Goal: Information Seeking & Learning: Check status

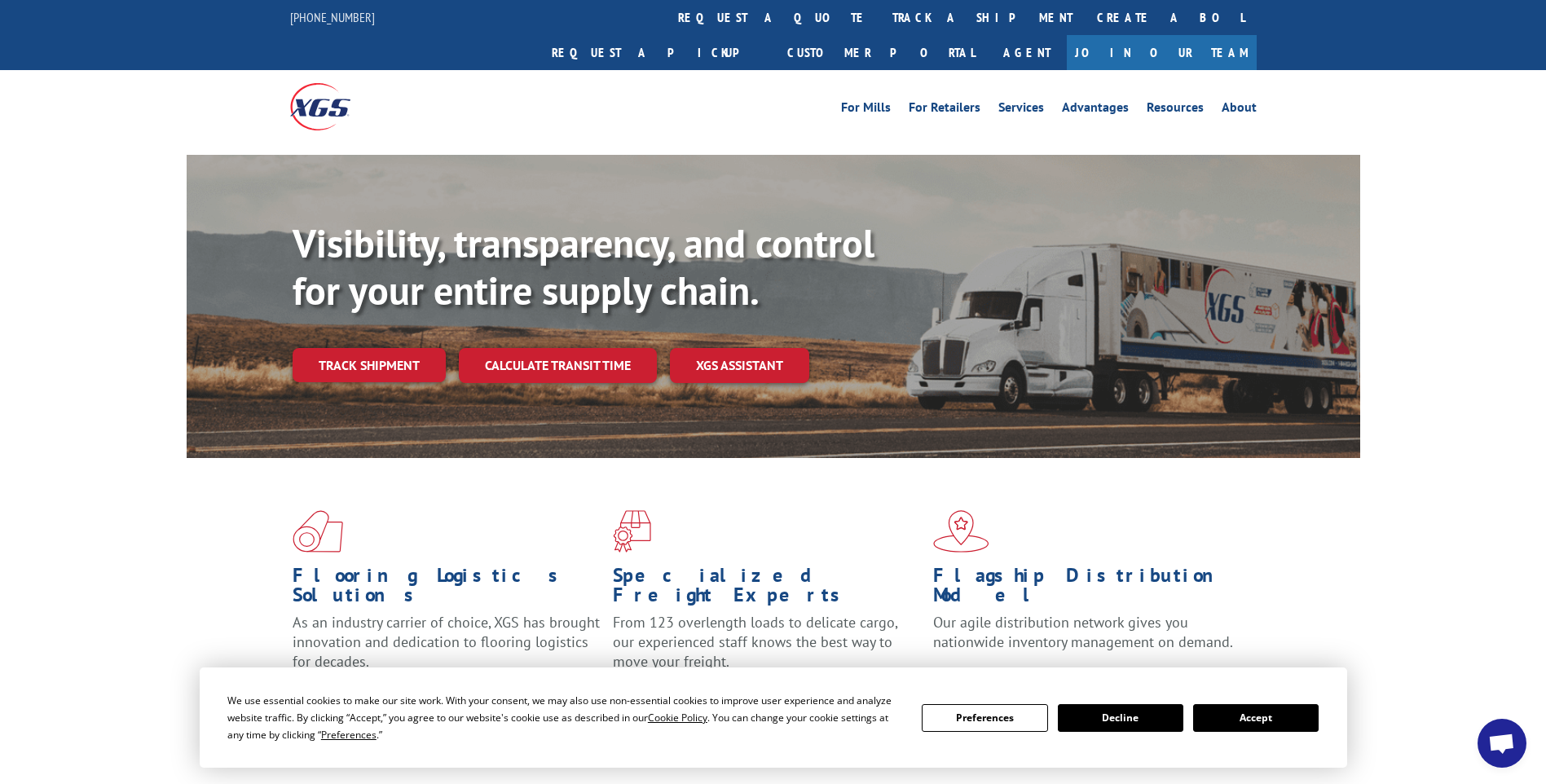
drag, startPoint x: 735, startPoint y: 21, endPoint x: 730, endPoint y: 48, distance: 27.5
click at [881, 21] on link "track a shipment" at bounding box center [982, 17] width 204 height 35
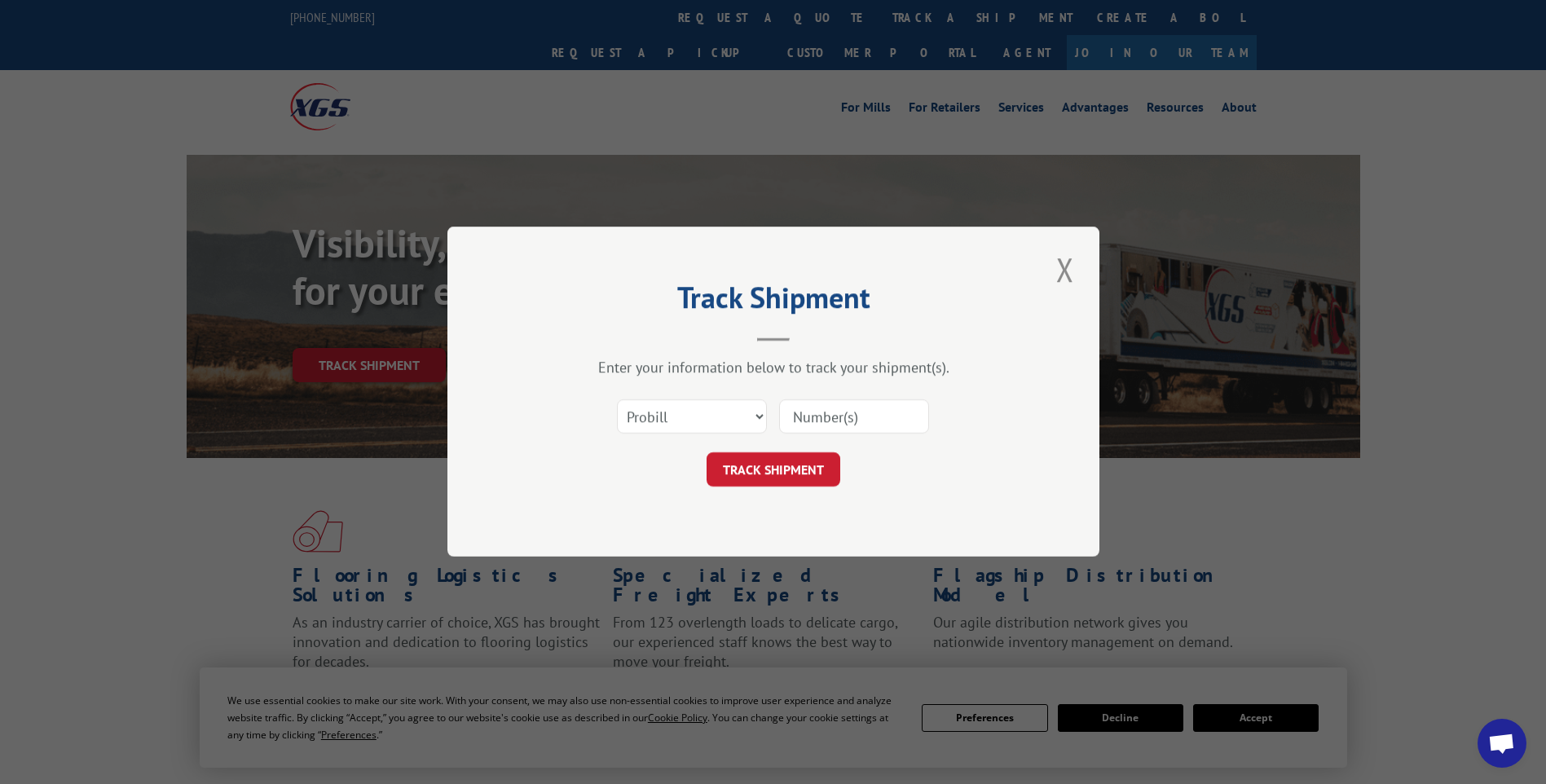
click at [862, 414] on input at bounding box center [853, 417] width 150 height 34
paste input "17014148 17014020 17014034 17014085"
type input "17014148 17014020 17014034 17014085"
drag, startPoint x: 760, startPoint y: 465, endPoint x: 776, endPoint y: 479, distance: 21.3
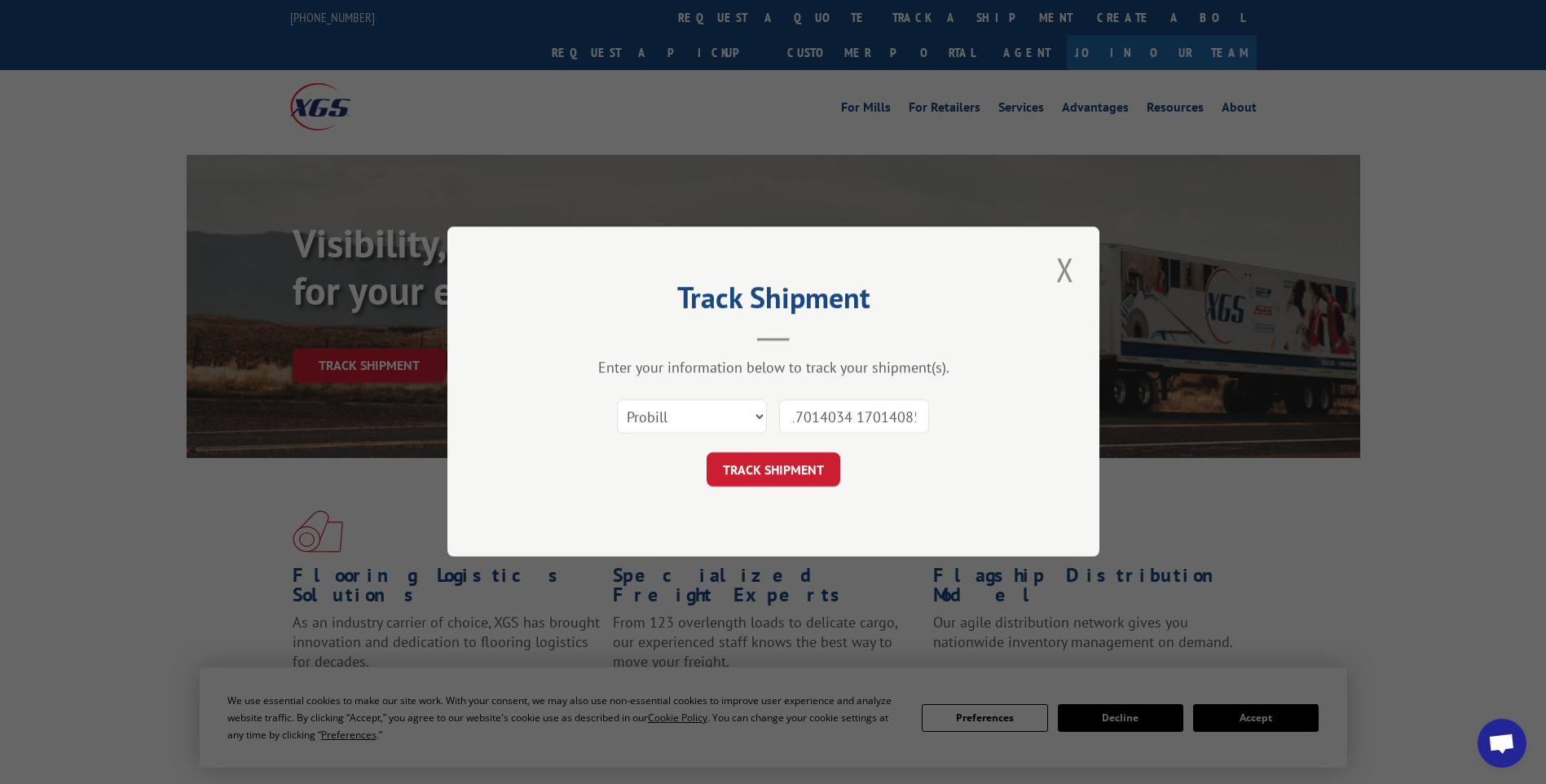
click at [760, 469] on button "TRACK SHIPMENT" at bounding box center [774, 470] width 133 height 34
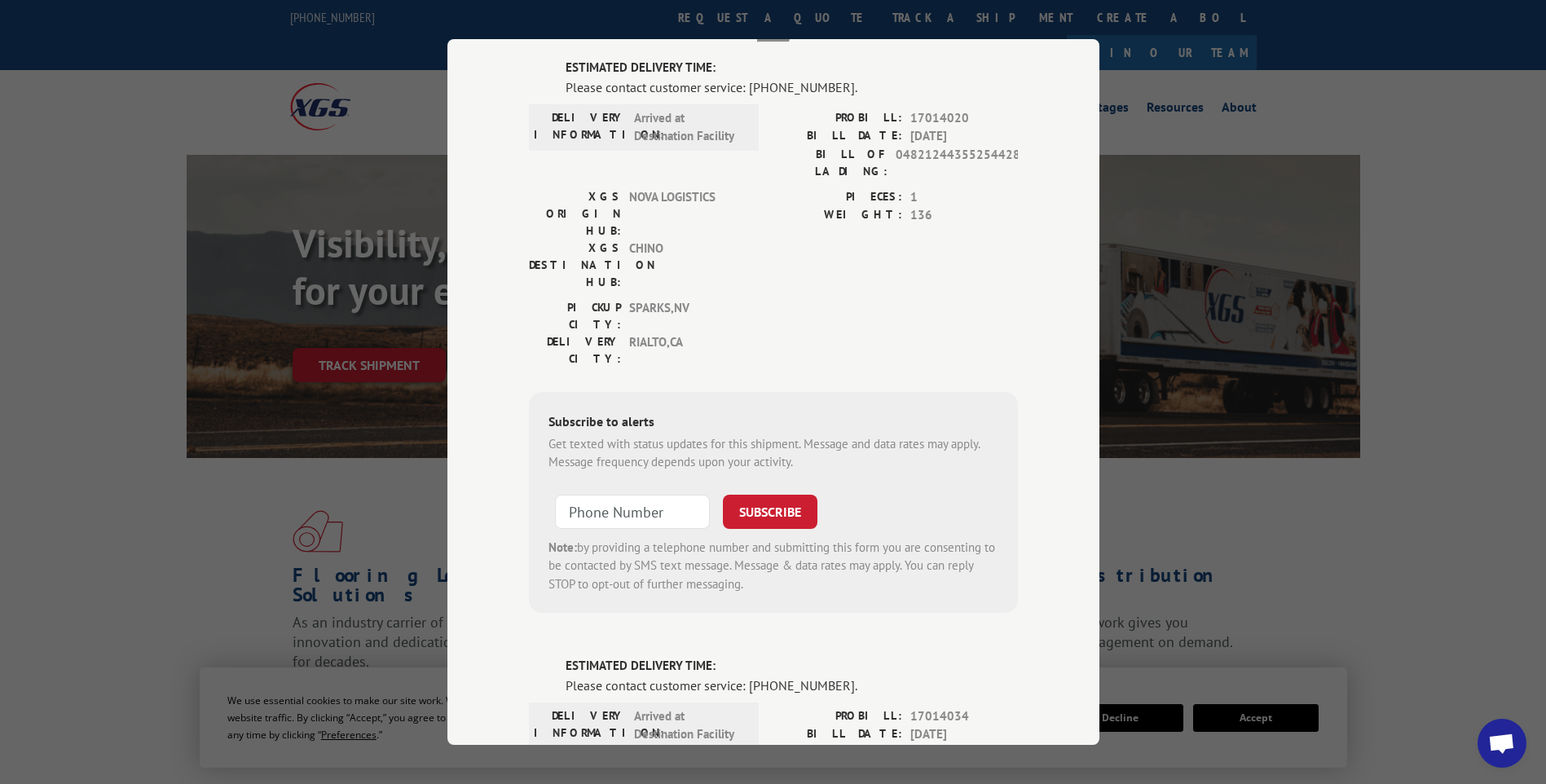
scroll to position [0, 0]
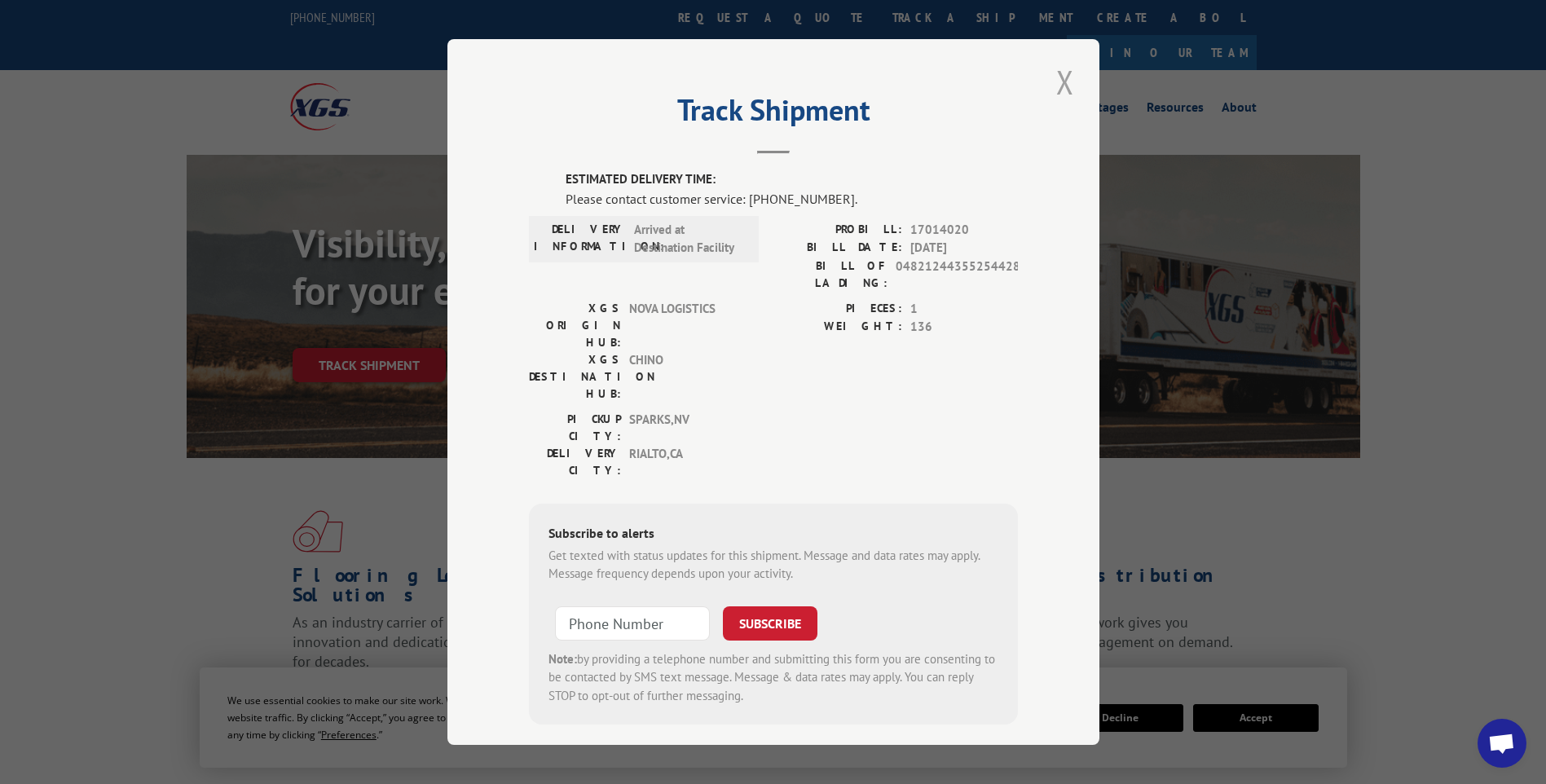
drag, startPoint x: 1070, startPoint y: 88, endPoint x: 725, endPoint y: 39, distance: 348.5
click at [1069, 87] on button "Close modal" at bounding box center [1065, 82] width 27 height 44
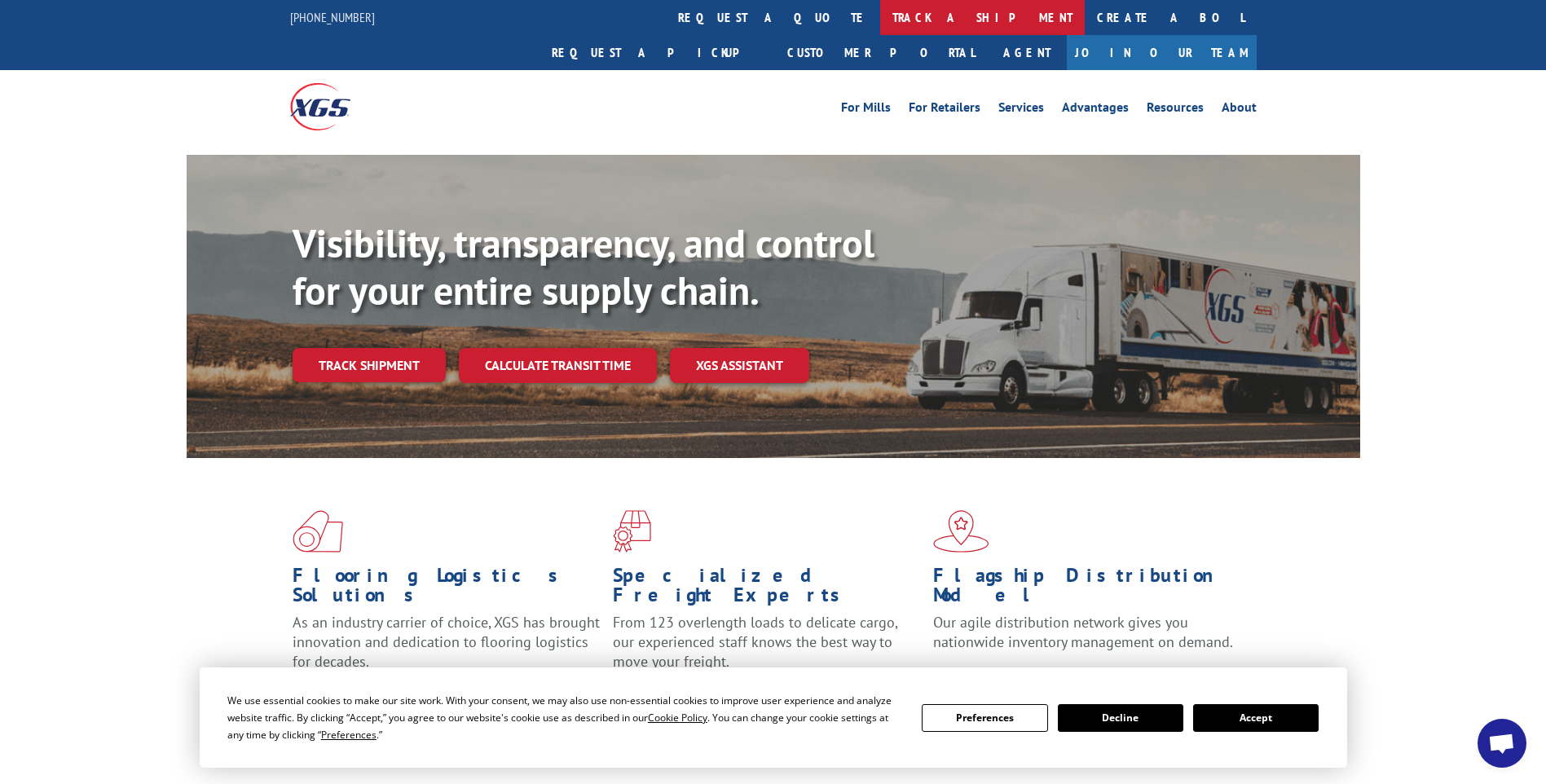
click at [881, 23] on link "track a shipment" at bounding box center [982, 17] width 204 height 35
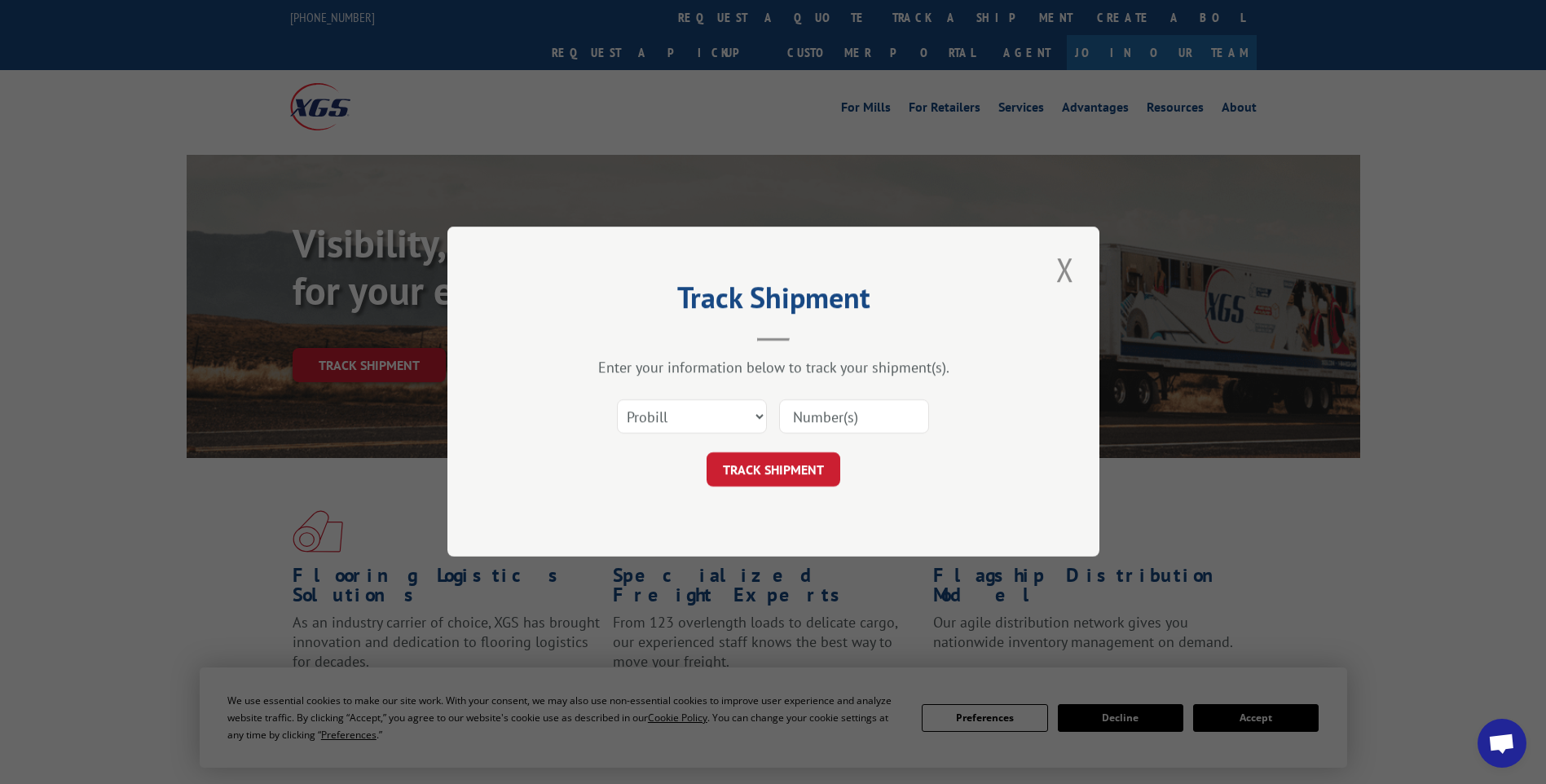
click at [840, 427] on input at bounding box center [853, 417] width 150 height 34
paste input "17014050 17014055 17014113 17014046 17014107 17014051"
type input "17014050 17014055 17014113 17014046 17014107 17014051"
click at [786, 482] on button "TRACK SHIPMENT" at bounding box center [774, 470] width 133 height 34
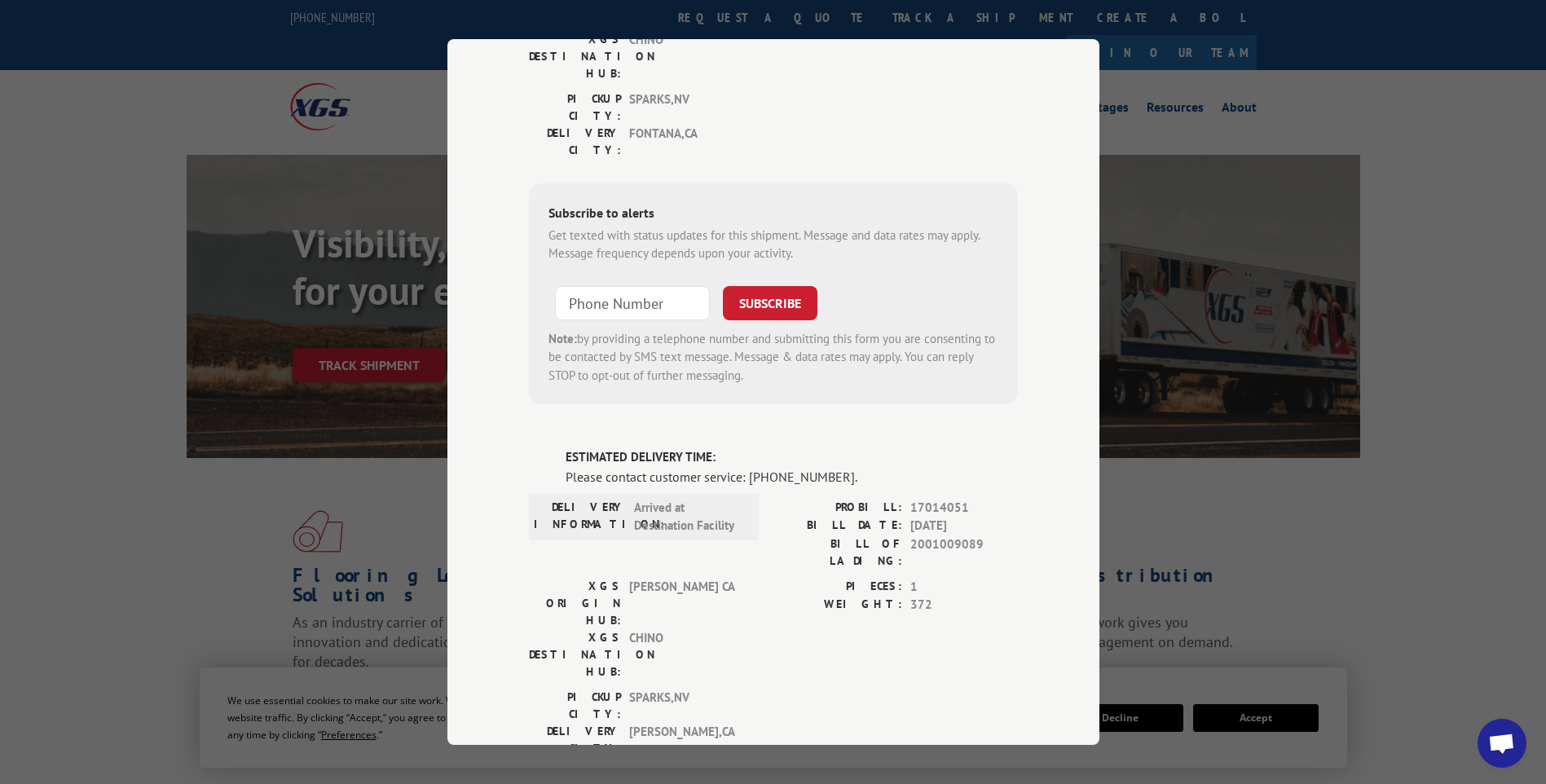
scroll to position [0, 0]
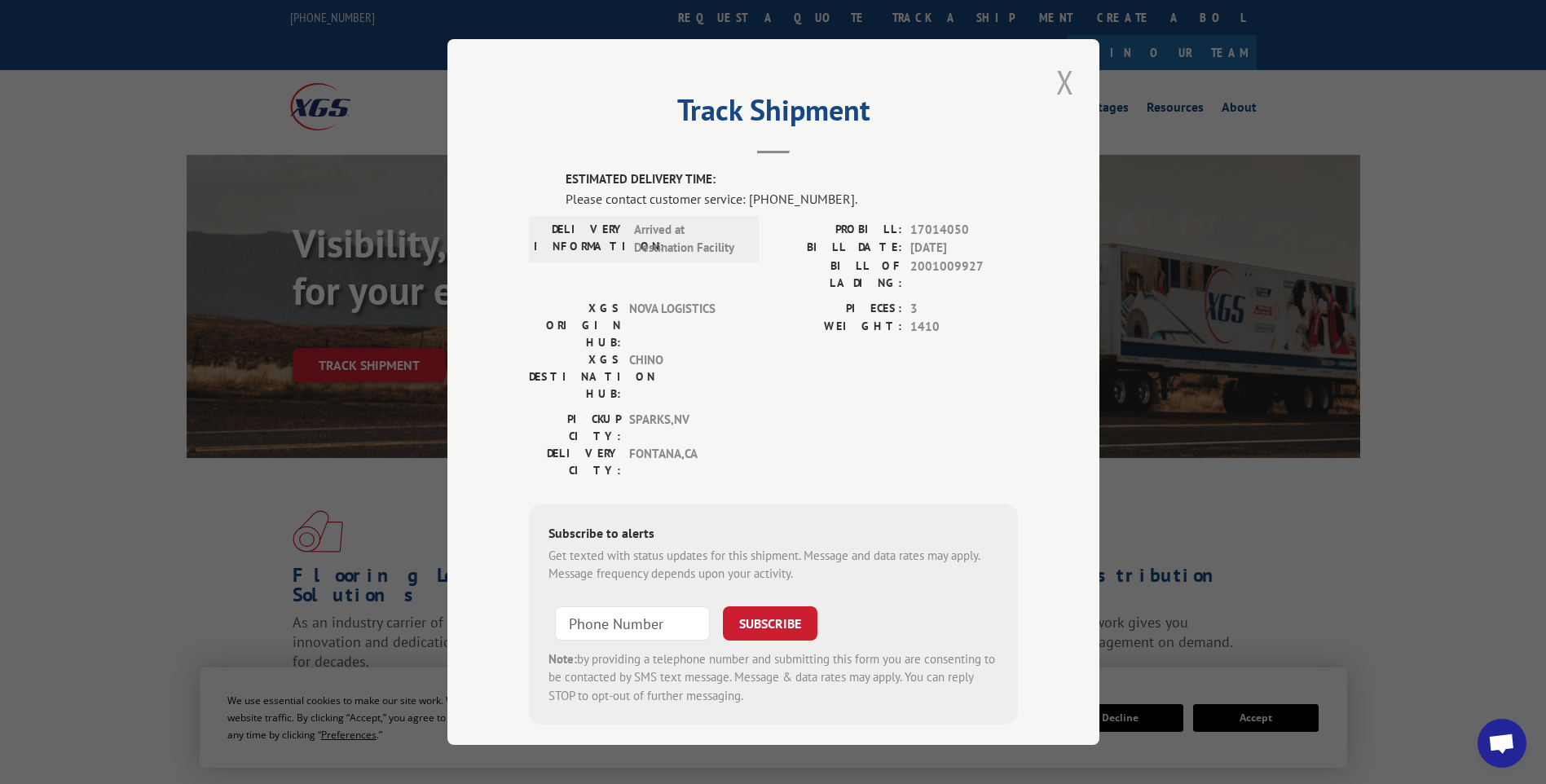
click at [1059, 77] on button "Close modal" at bounding box center [1065, 82] width 27 height 44
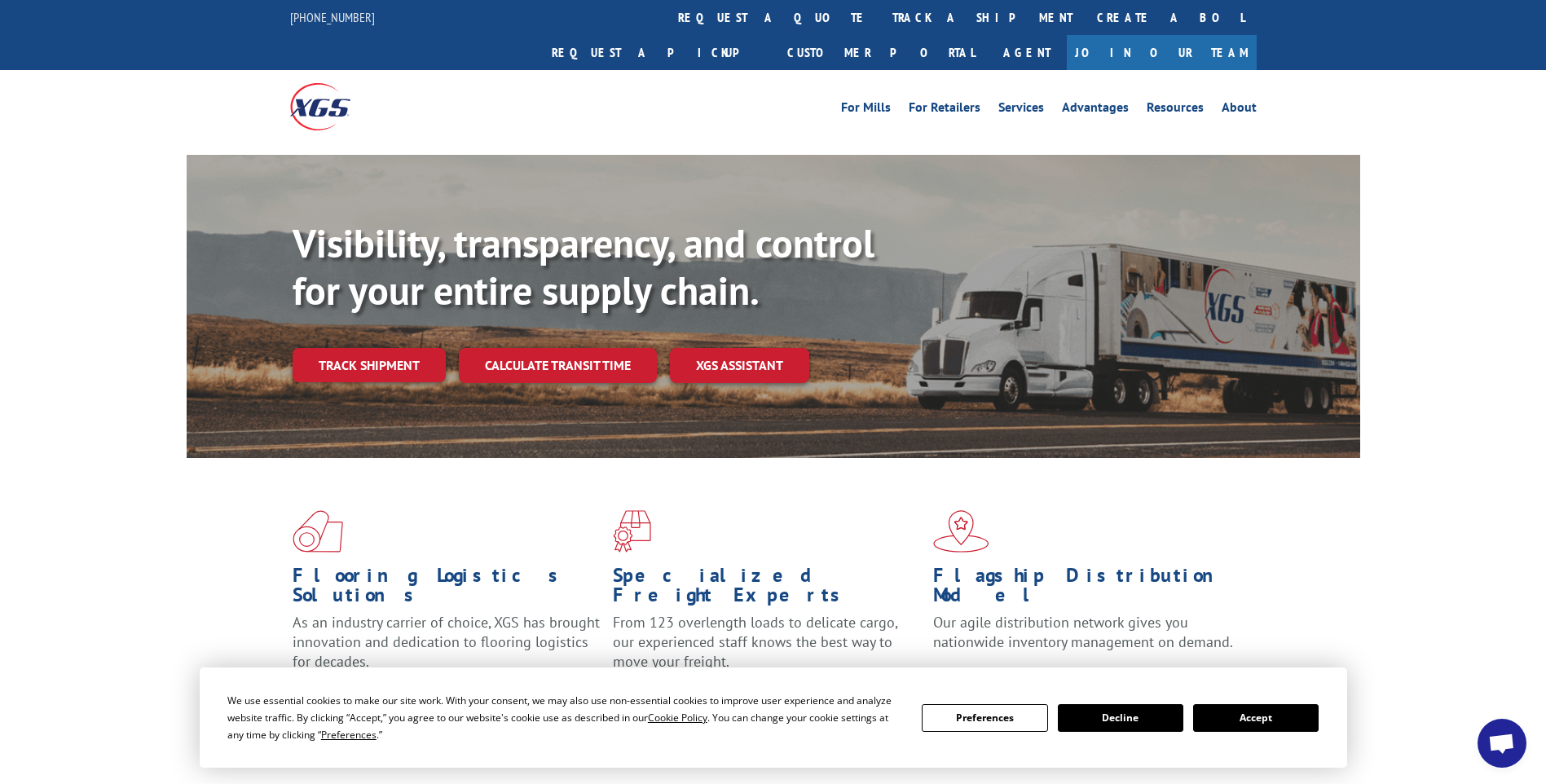
click at [881, 16] on link "track a shipment" at bounding box center [982, 17] width 204 height 35
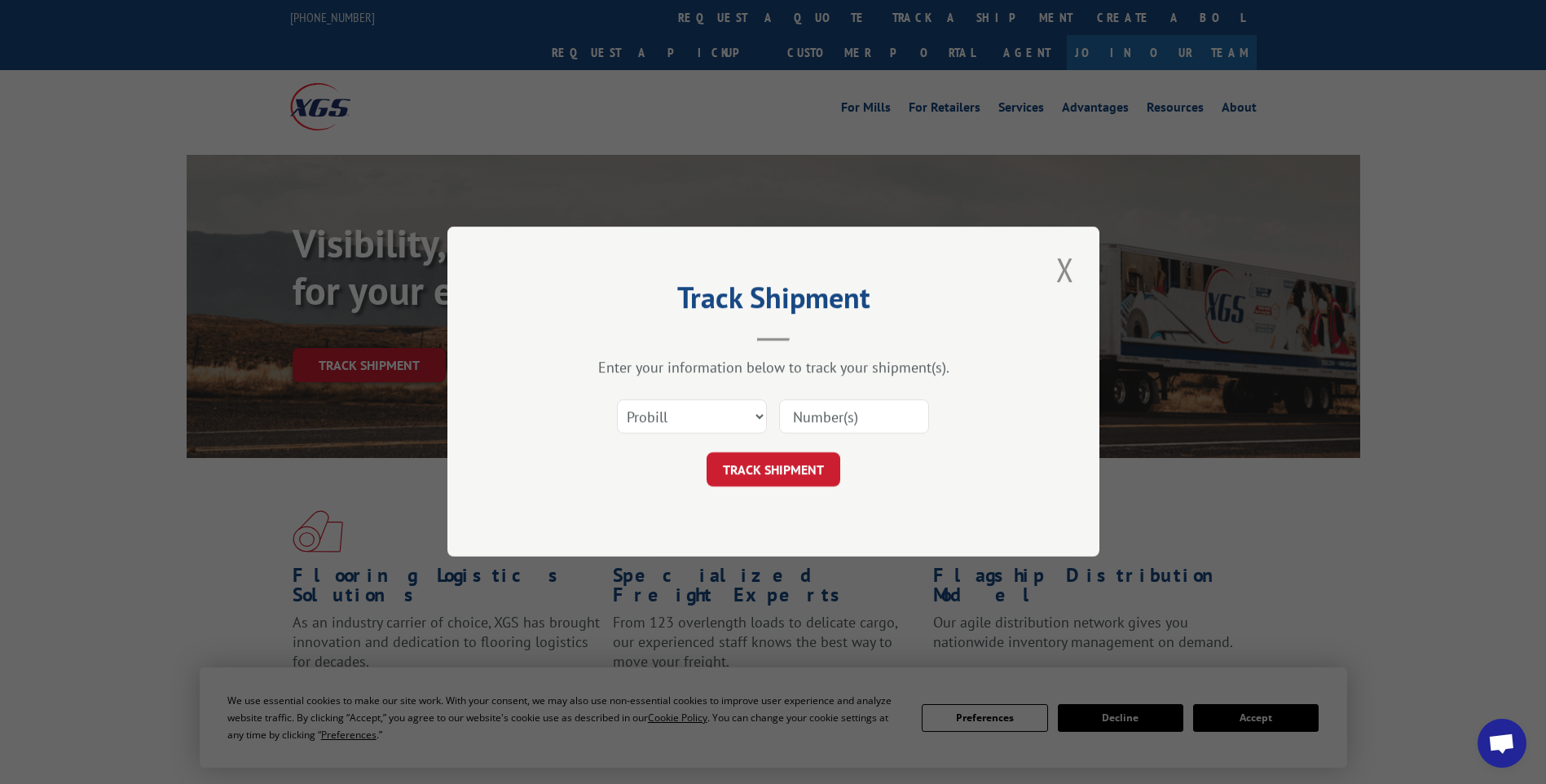
click at [853, 416] on input at bounding box center [853, 417] width 150 height 34
paste input "17014074 17014119 17014114"
type input "17014074 17014119 17014114"
click at [787, 480] on button "TRACK SHIPMENT" at bounding box center [774, 470] width 133 height 34
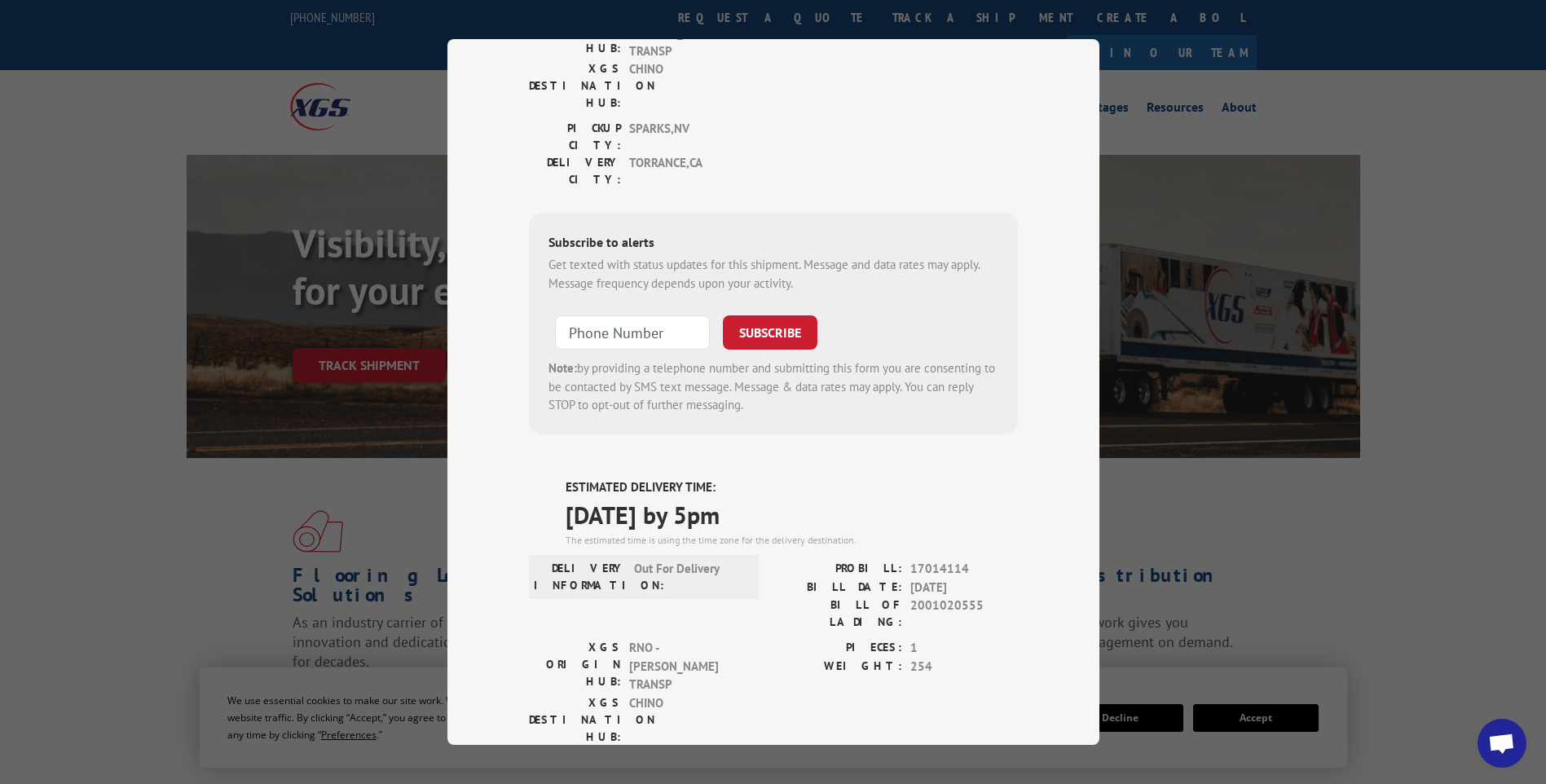
scroll to position [0, 0]
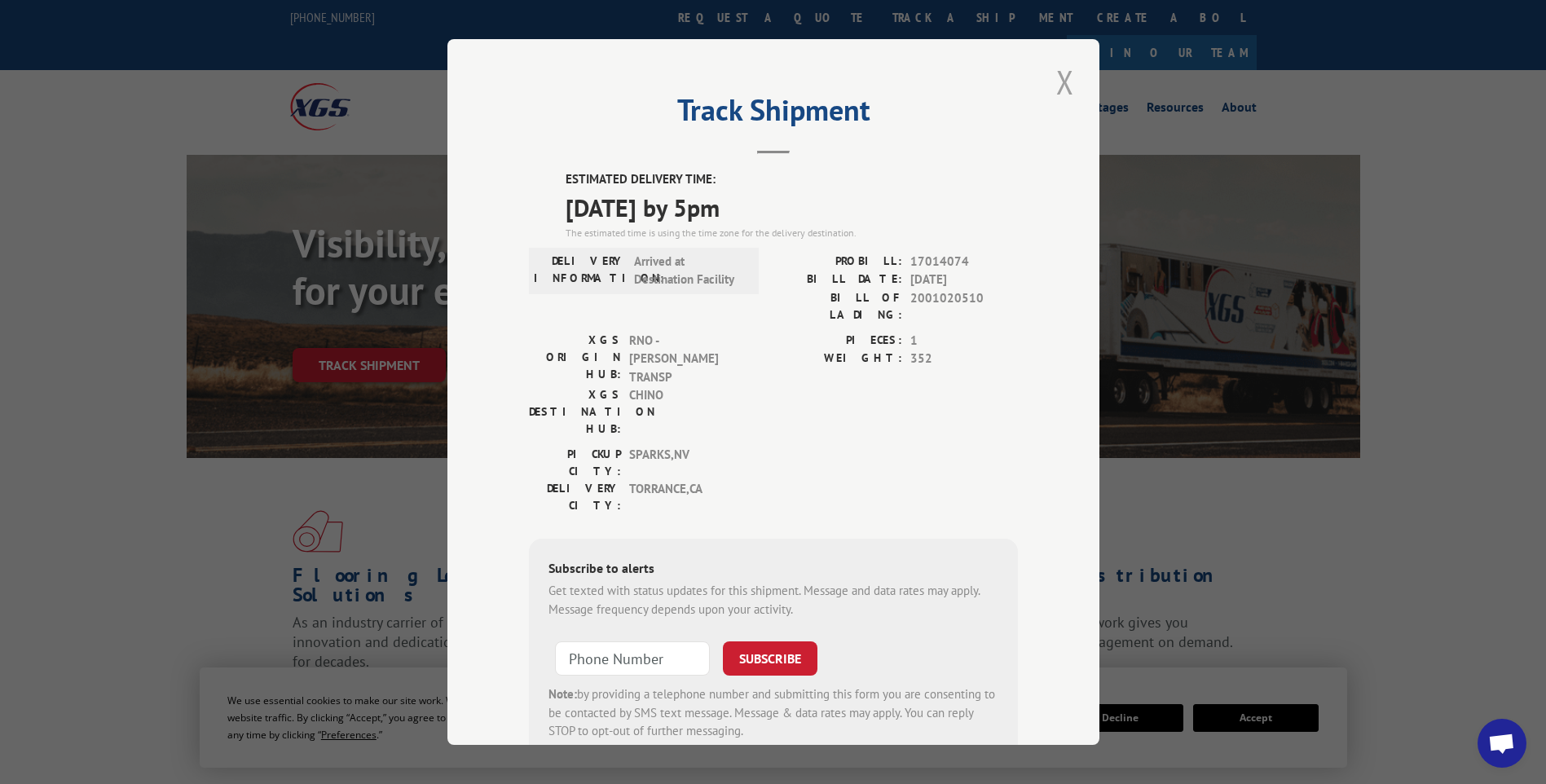
click at [1066, 86] on button "Close modal" at bounding box center [1065, 82] width 27 height 44
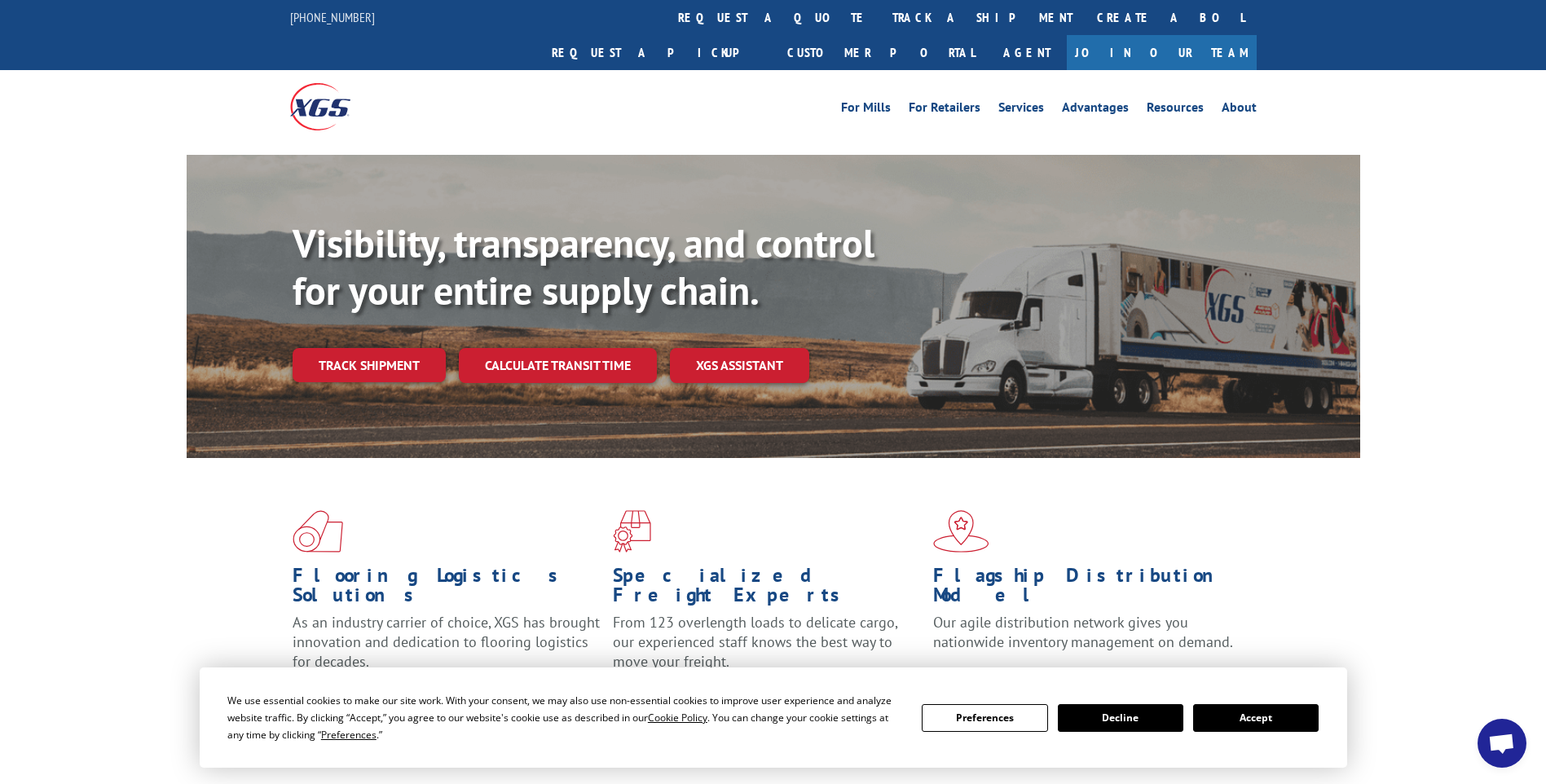
click at [881, 14] on link "track a shipment" at bounding box center [982, 17] width 204 height 35
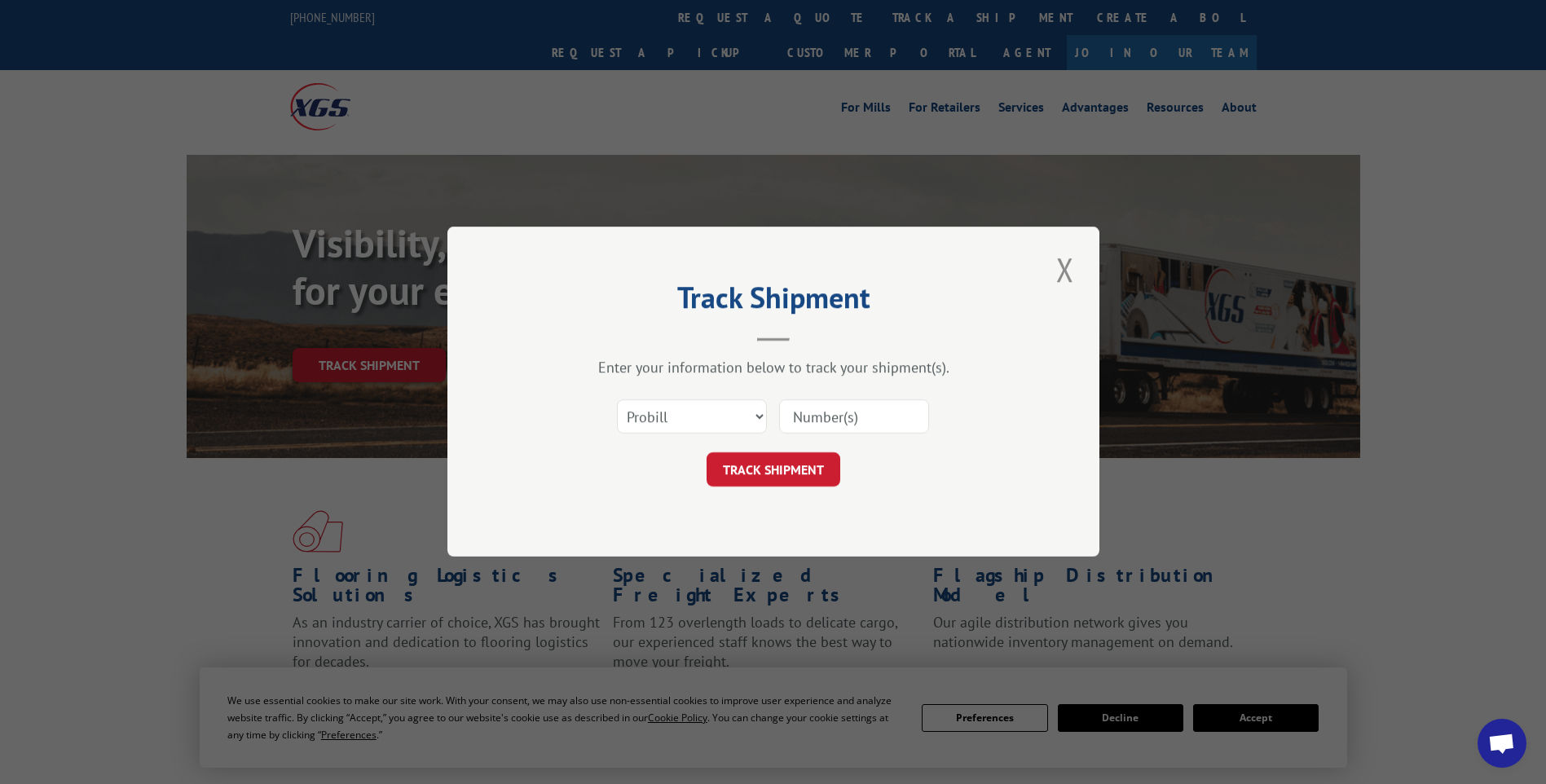
click at [876, 404] on input at bounding box center [853, 417] width 150 height 34
paste input "17014033 17014079 17014032 17014147 17014067"
type input "17014033 17014079 17014032 17014147 17014067"
click at [776, 486] on button "TRACK SHIPMENT" at bounding box center [774, 470] width 133 height 34
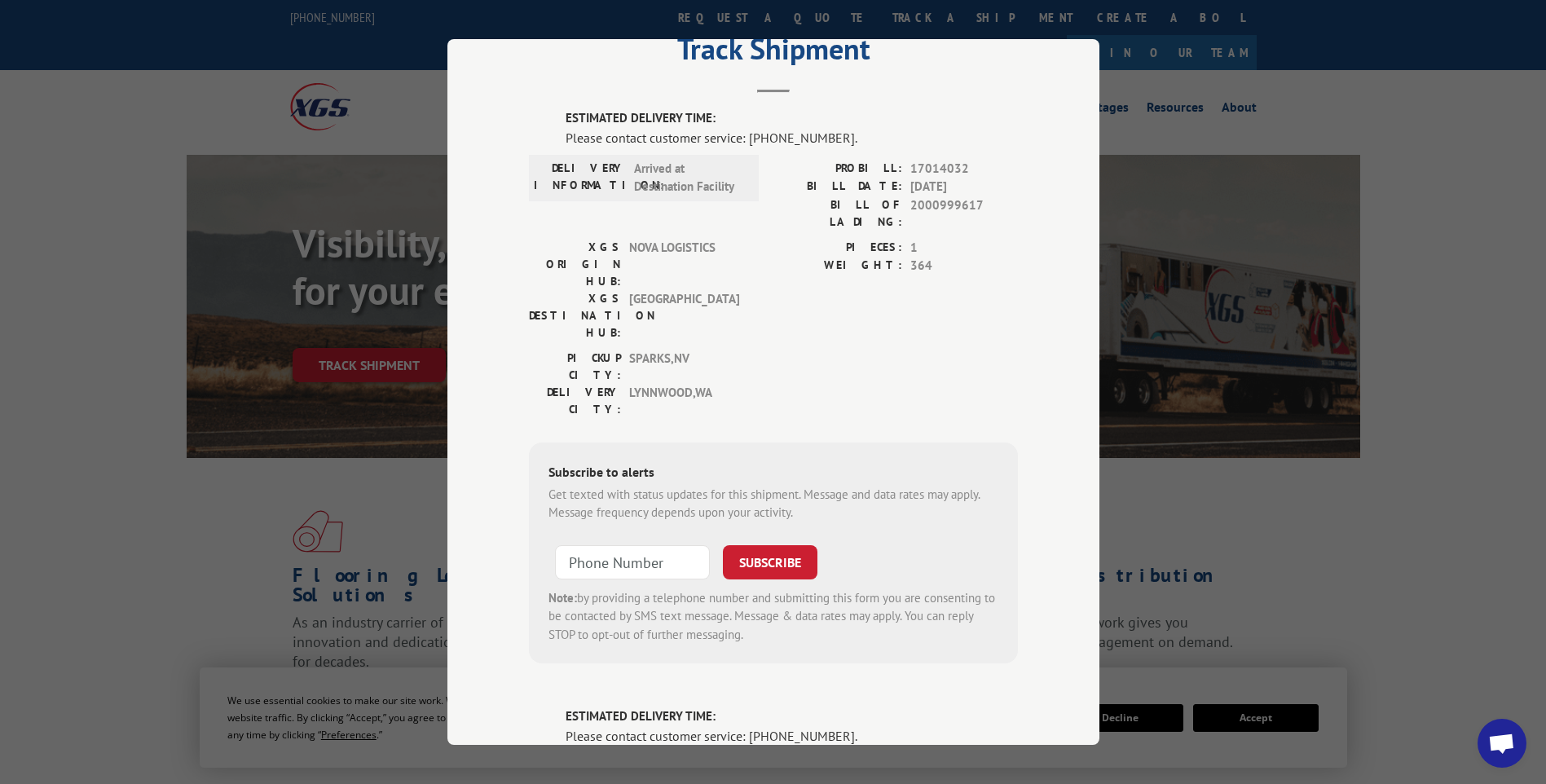
scroll to position [0, 0]
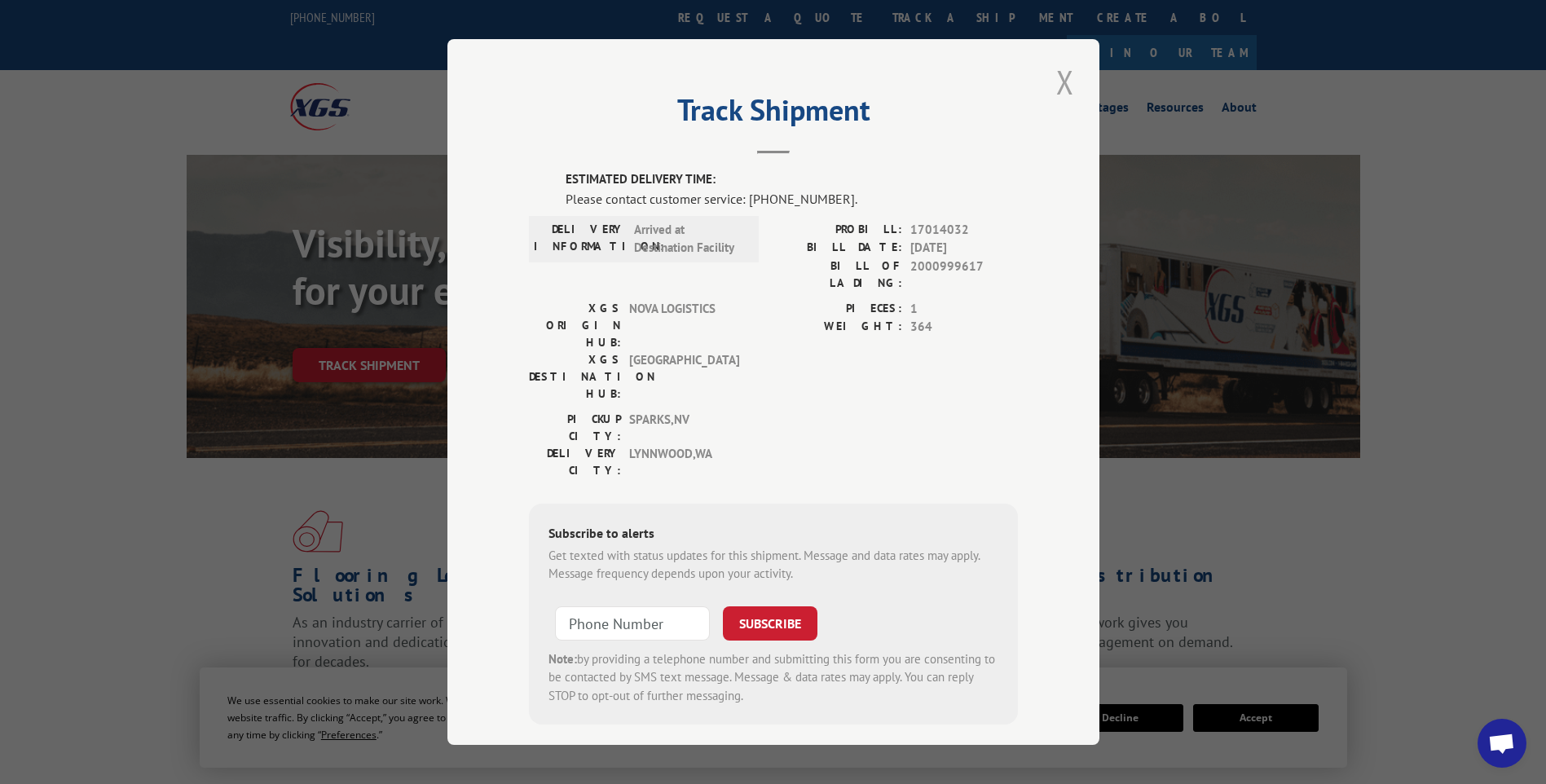
click at [1056, 85] on button "Close modal" at bounding box center [1065, 82] width 27 height 44
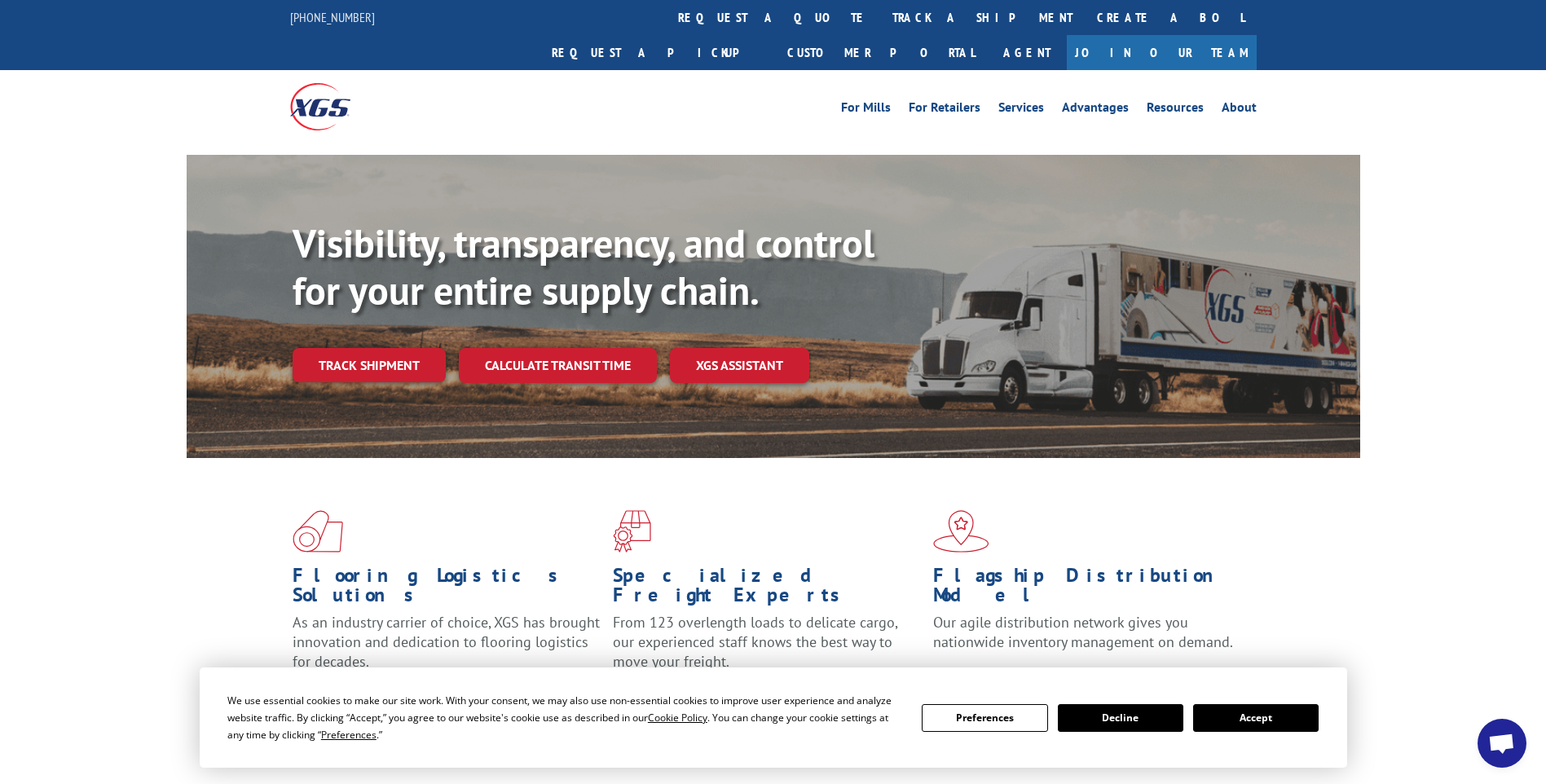
click at [881, 17] on link "track a shipment" at bounding box center [982, 17] width 204 height 35
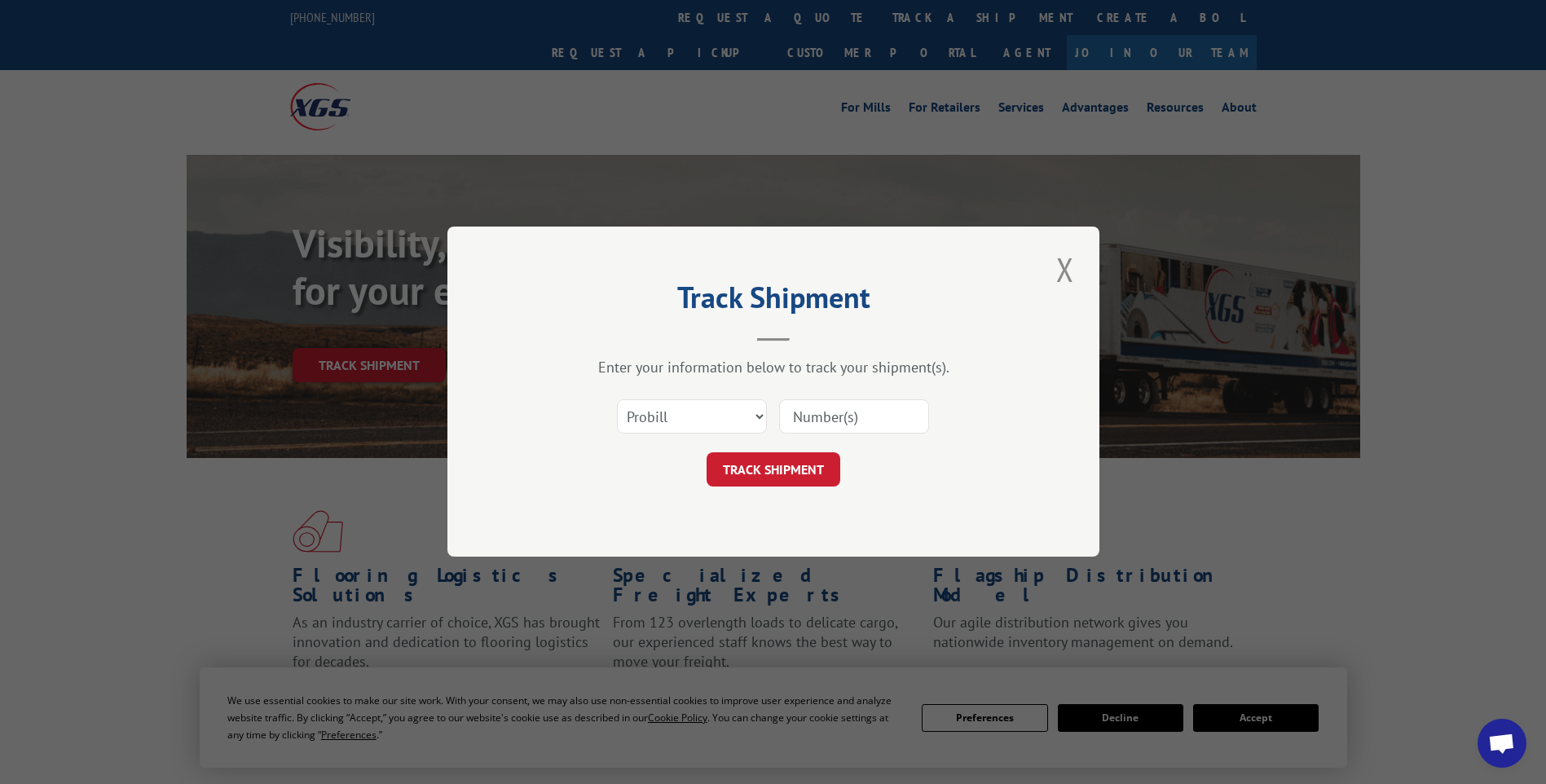
click at [799, 421] on input at bounding box center [853, 417] width 150 height 34
paste input "17014136 17014123 17013987"
type input "17014136 17014123 17013987"
click at [788, 475] on button "TRACK SHIPMENT" at bounding box center [774, 470] width 133 height 34
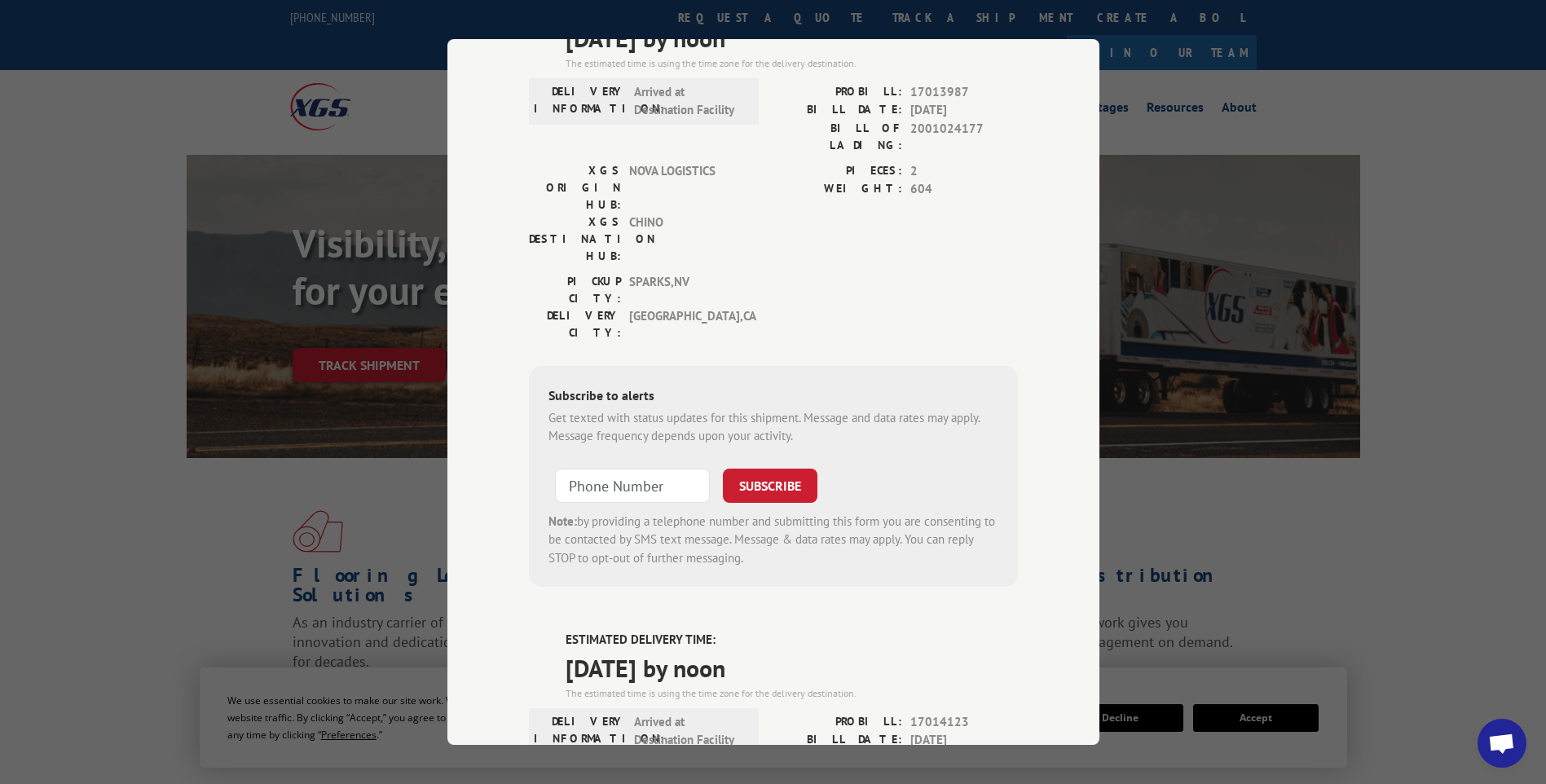
scroll to position [0, 0]
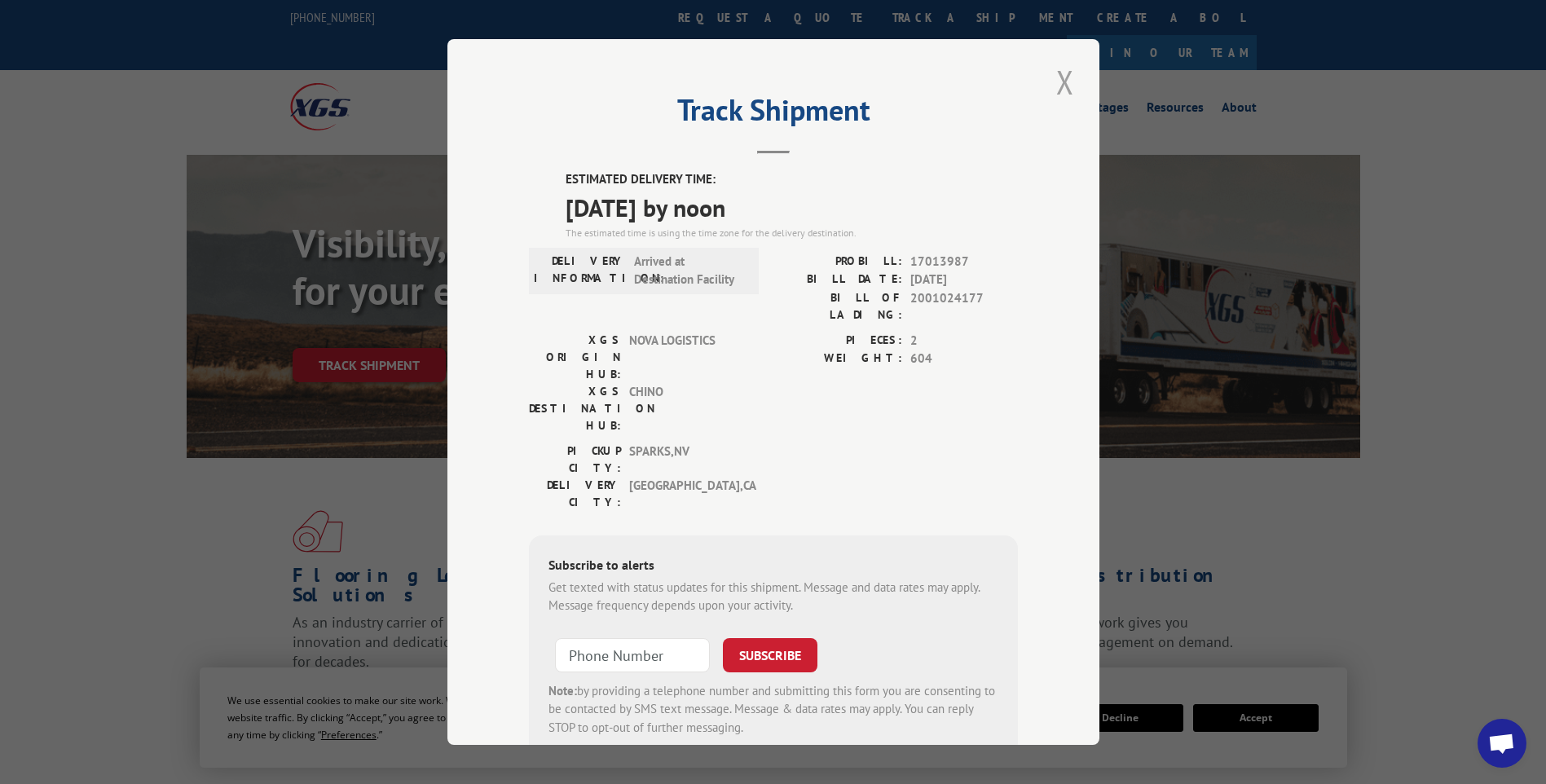
click at [1058, 79] on button "Close modal" at bounding box center [1065, 82] width 27 height 44
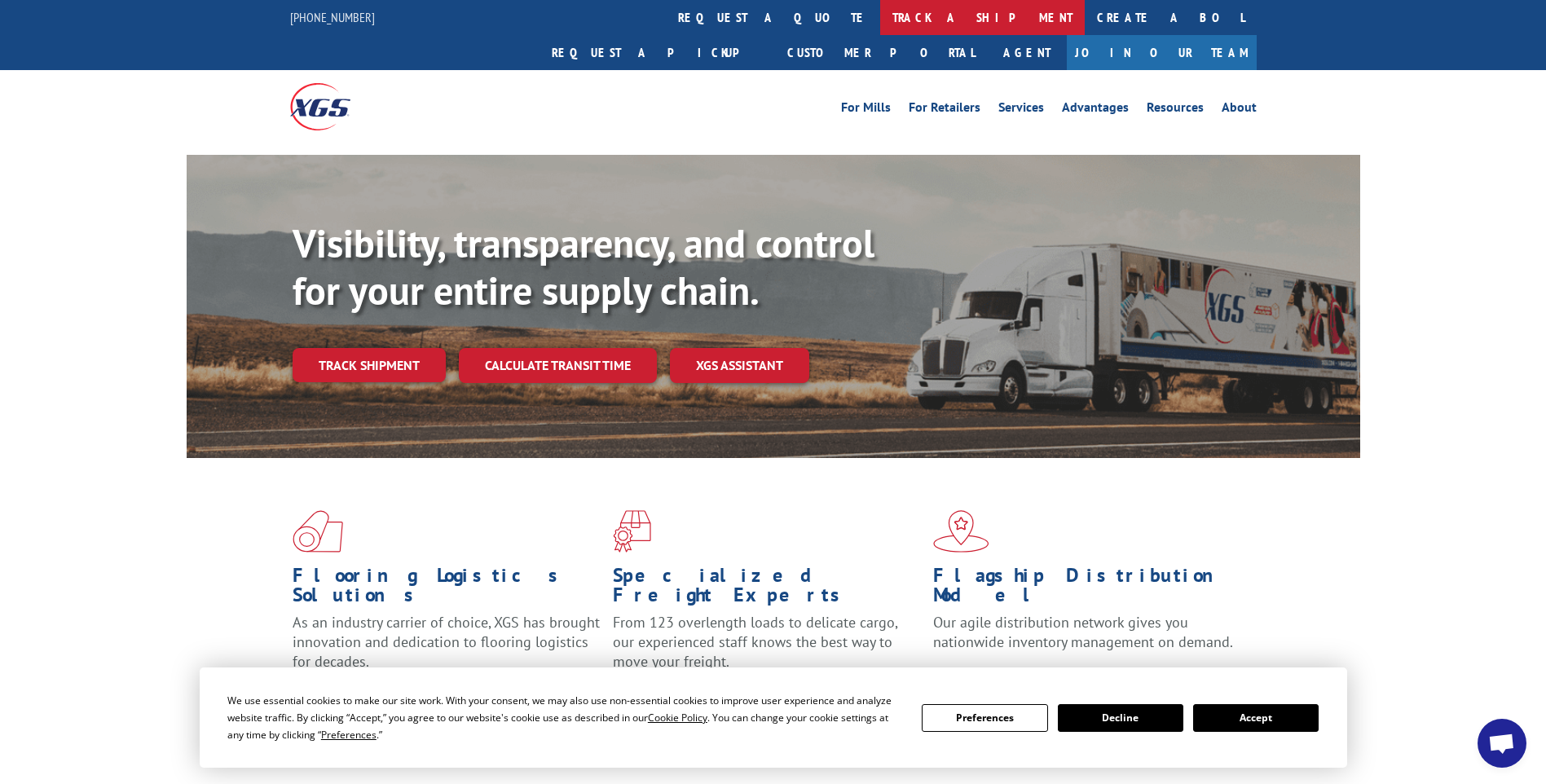
click at [881, 27] on link "track a shipment" at bounding box center [982, 17] width 204 height 35
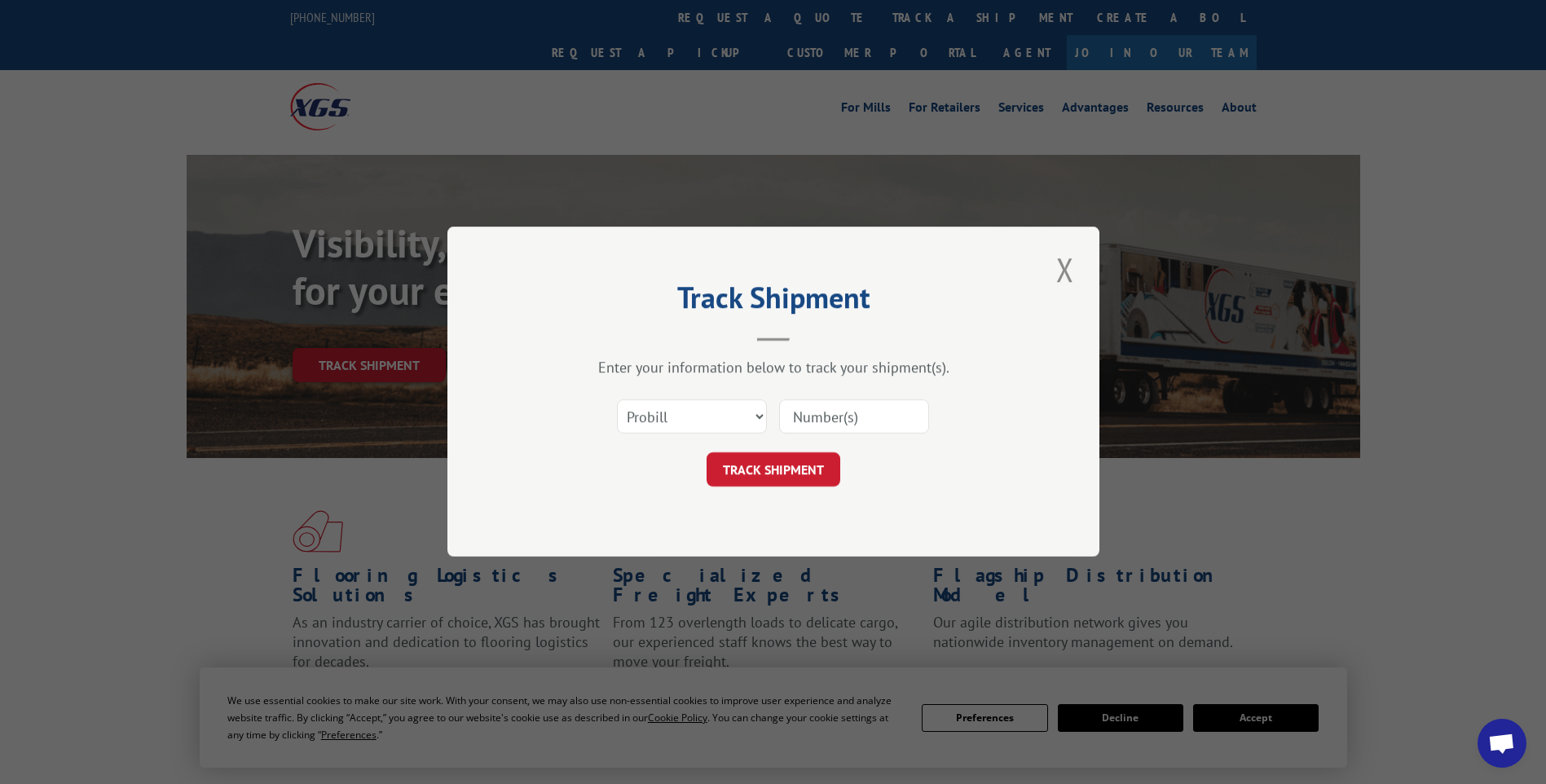
click at [882, 410] on input at bounding box center [853, 417] width 150 height 34
paste input "17014125 17014122 17014135 17014129 17014127"
type input "17014125 17014122 17014135 17014129 17014127"
click at [744, 474] on button "TRACK SHIPMENT" at bounding box center [774, 470] width 133 height 34
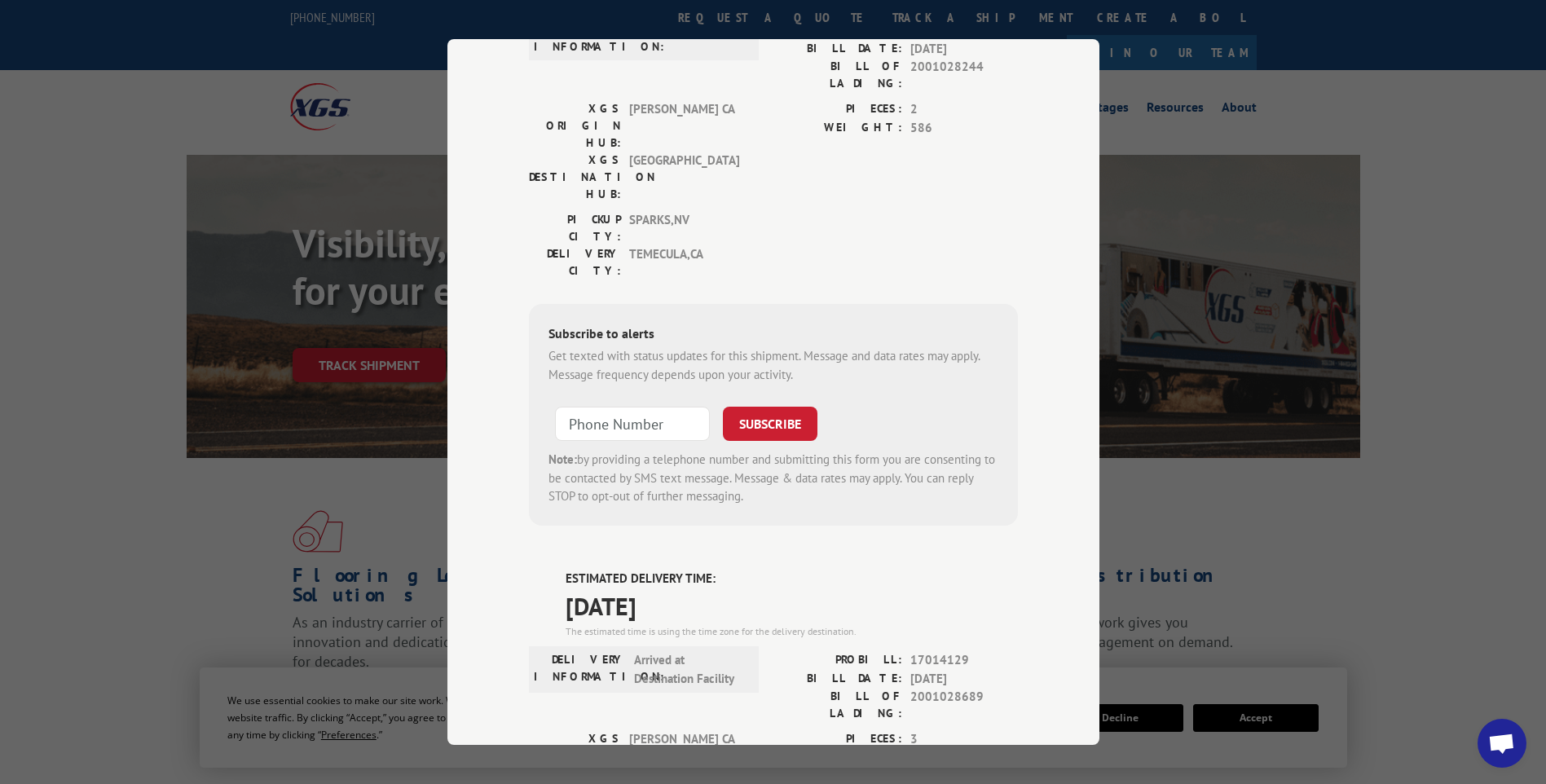
scroll to position [2249, 0]
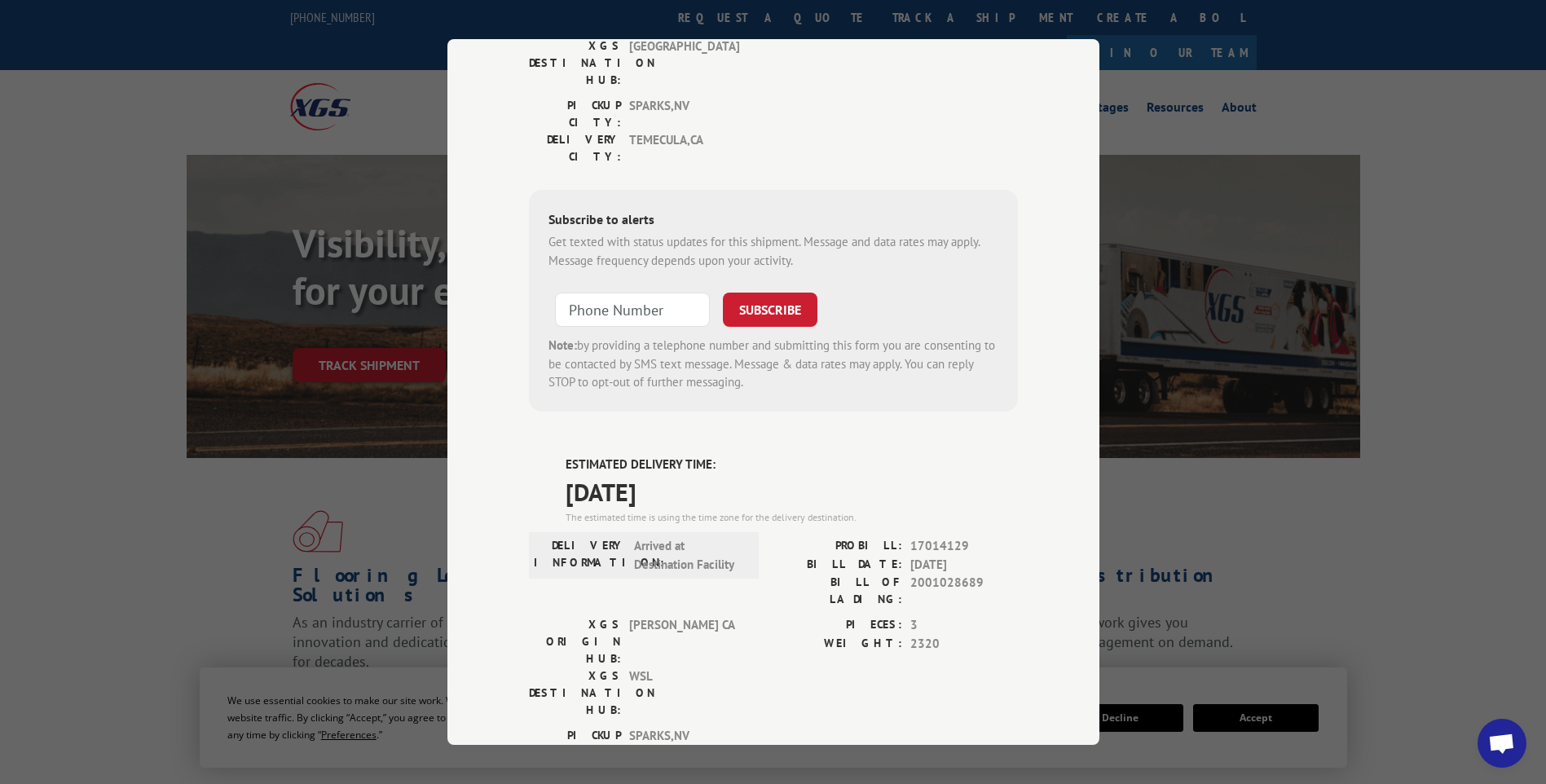
drag, startPoint x: 1089, startPoint y: 602, endPoint x: 1090, endPoint y: 591, distance: 11.0
click at [1090, 591] on div "Track Shipment ESTIMATED DELIVERY TIME: [DATE] by noon The estimated time is us…" at bounding box center [773, 392] width 652 height 706
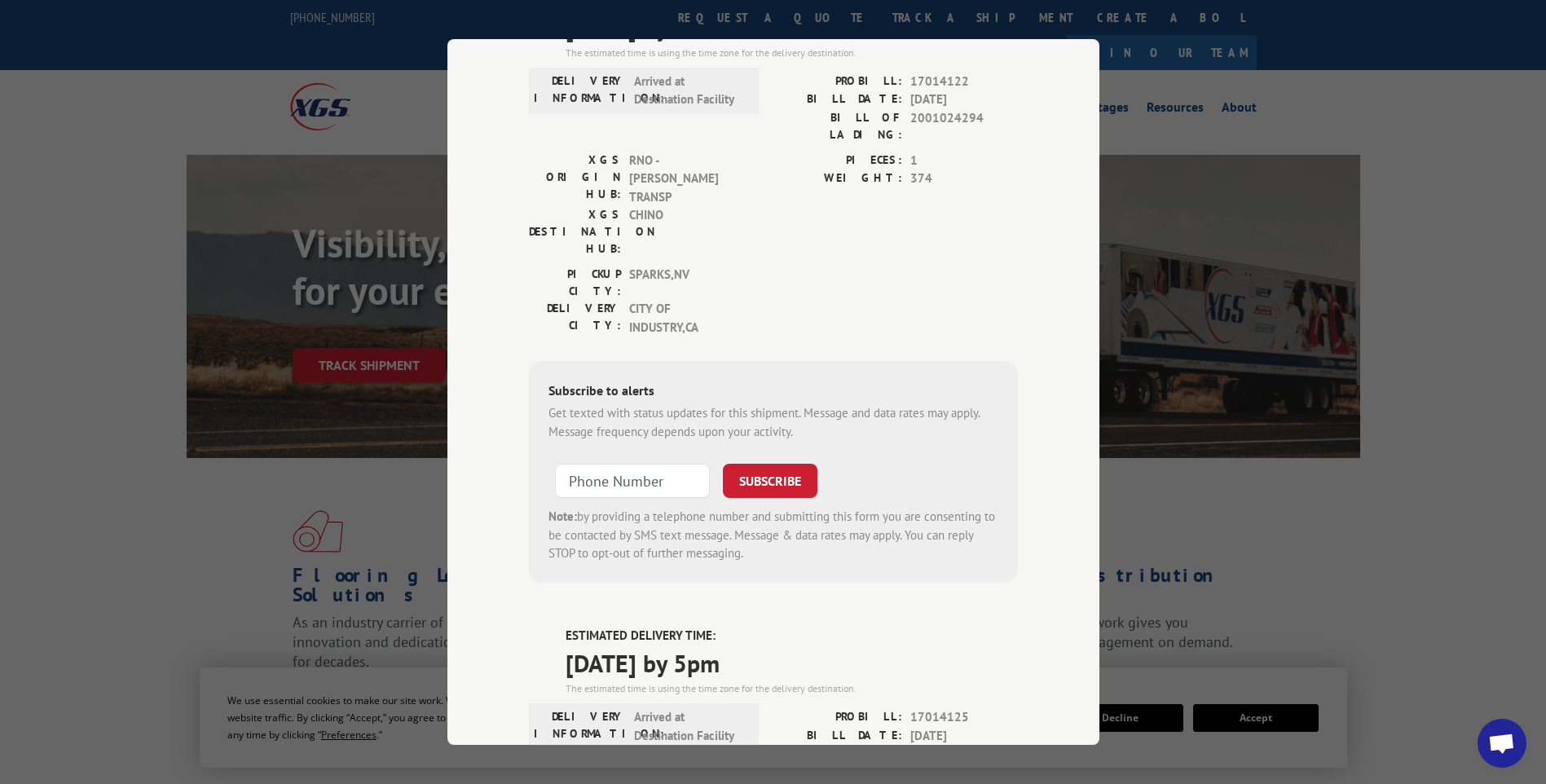
scroll to position [0, 0]
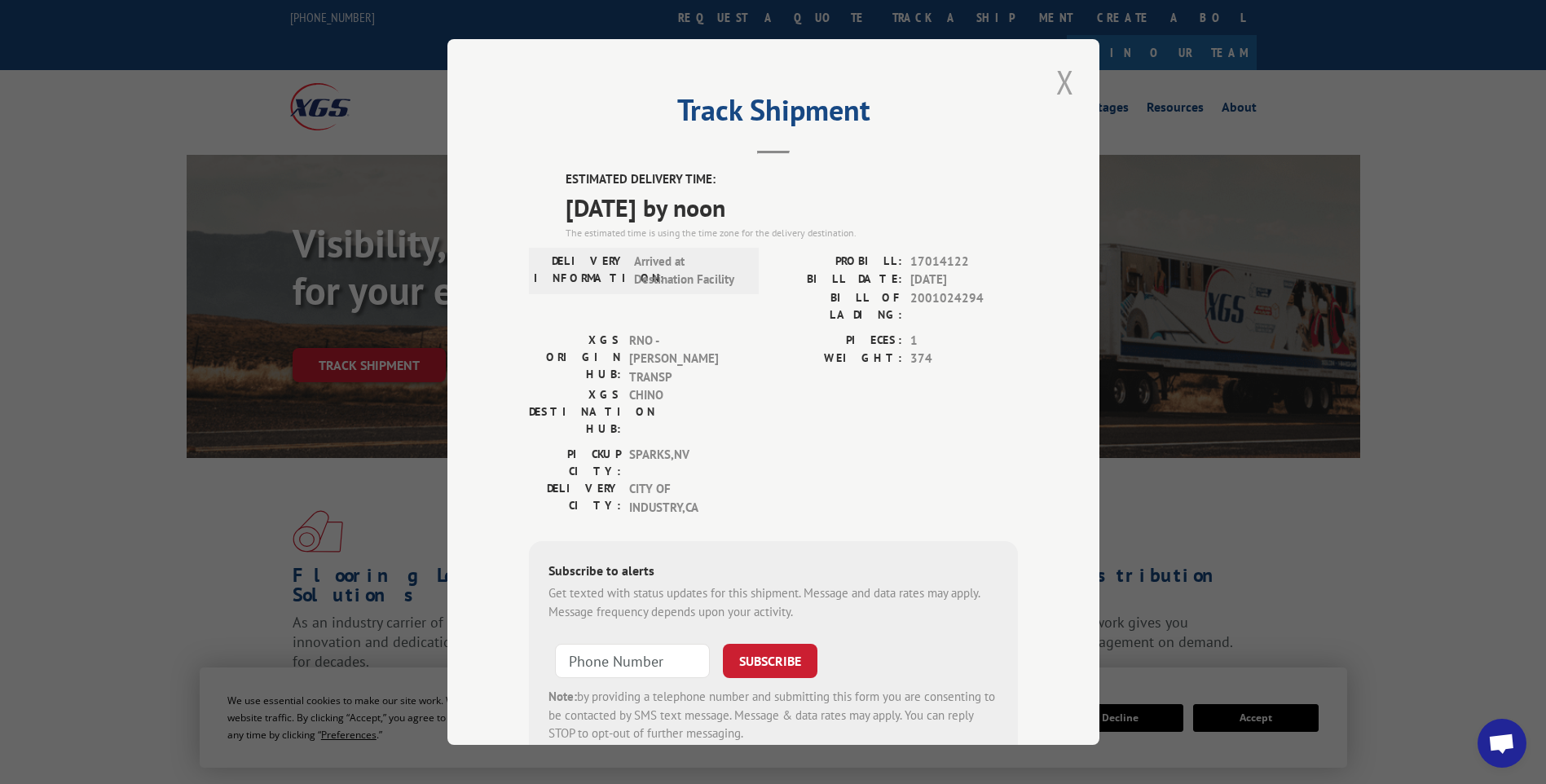
click at [1064, 83] on button "Close modal" at bounding box center [1065, 82] width 27 height 44
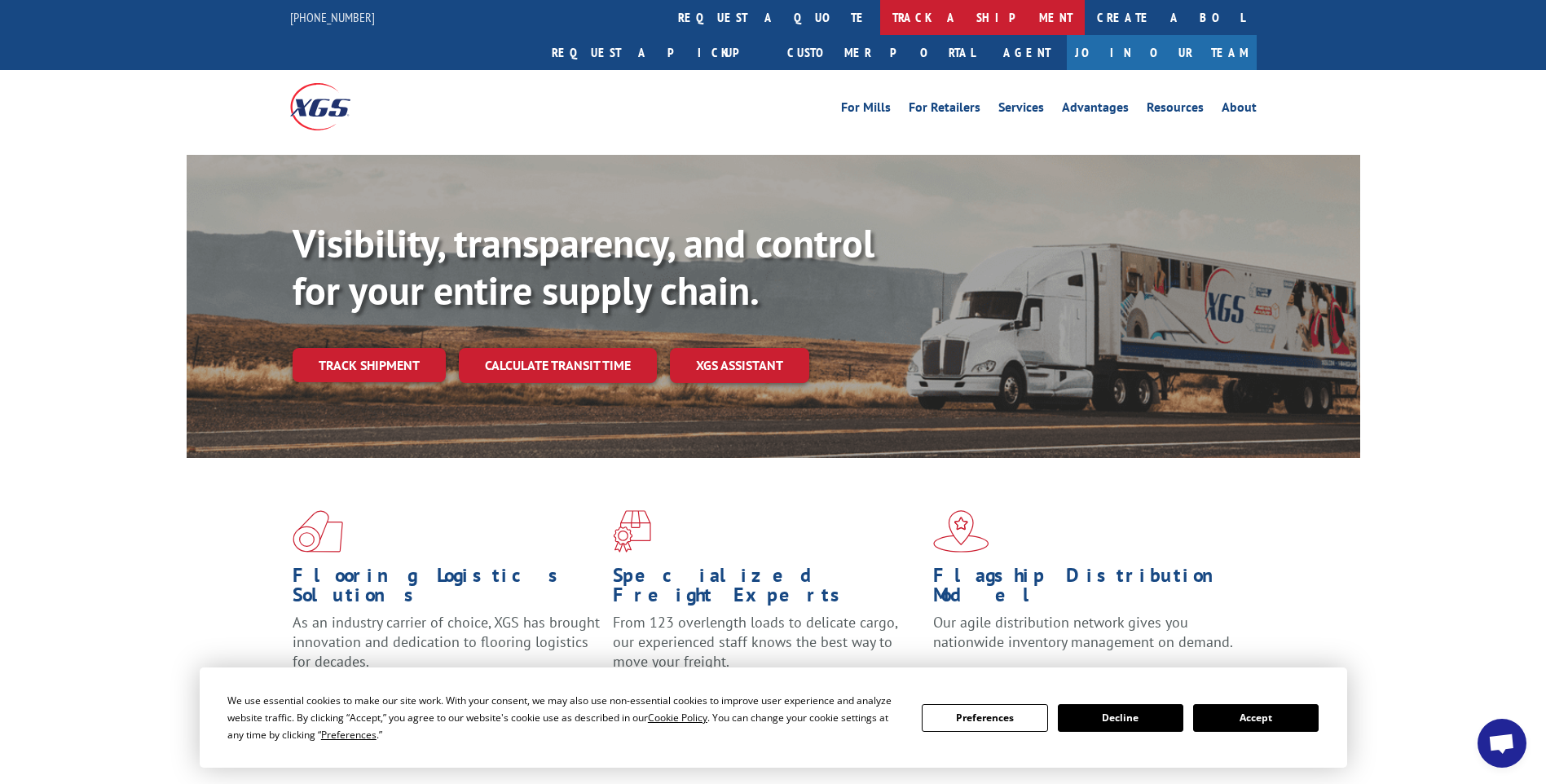
click at [881, 22] on link "track a shipment" at bounding box center [982, 17] width 204 height 35
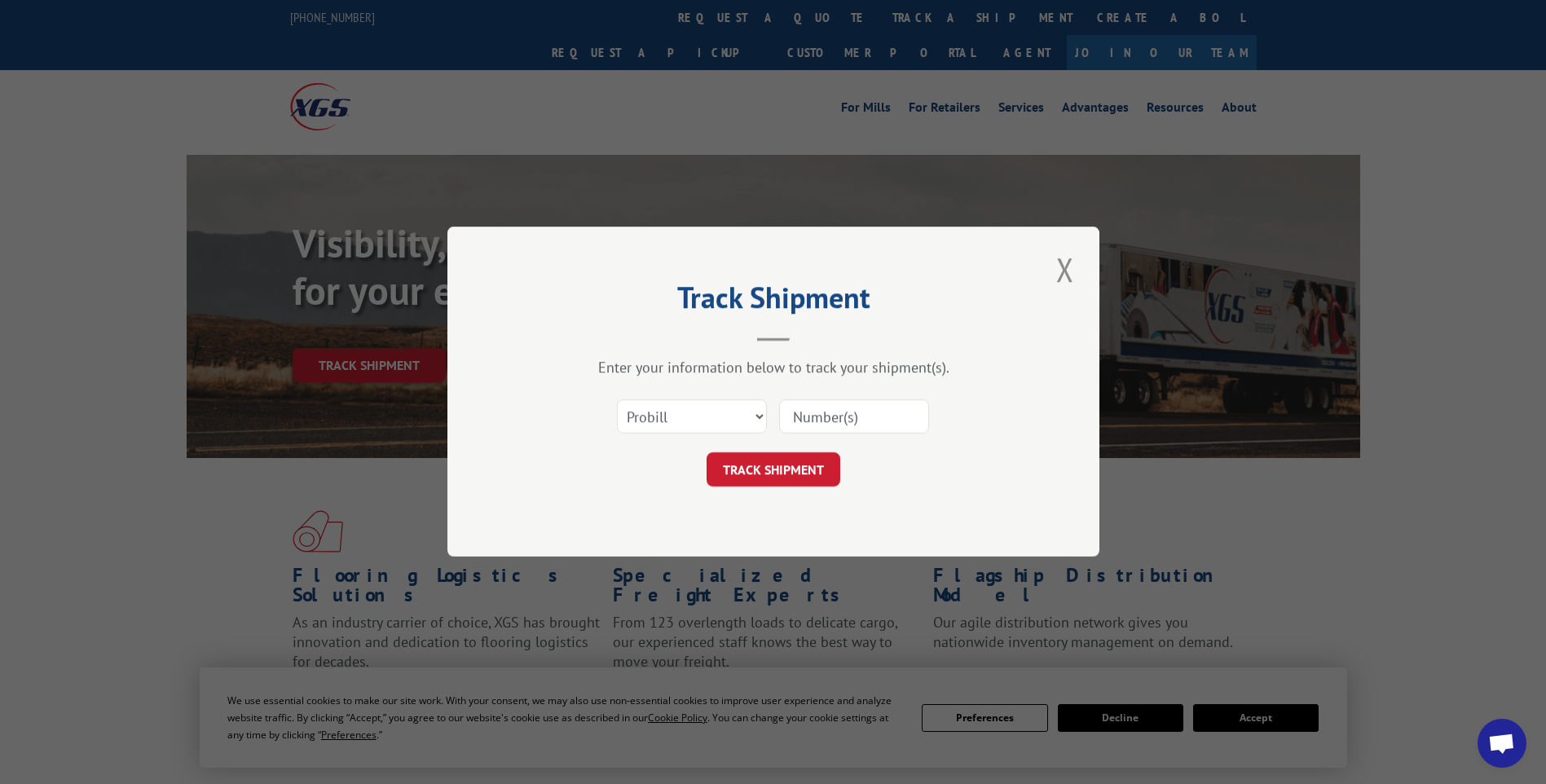
click at [851, 419] on input at bounding box center [853, 417] width 150 height 34
paste input "17014128 17014077 17013989 17013980"
type input "17014128 17014077 17013989 17013980"
click at [805, 470] on button "TRACK SHIPMENT" at bounding box center [774, 470] width 133 height 34
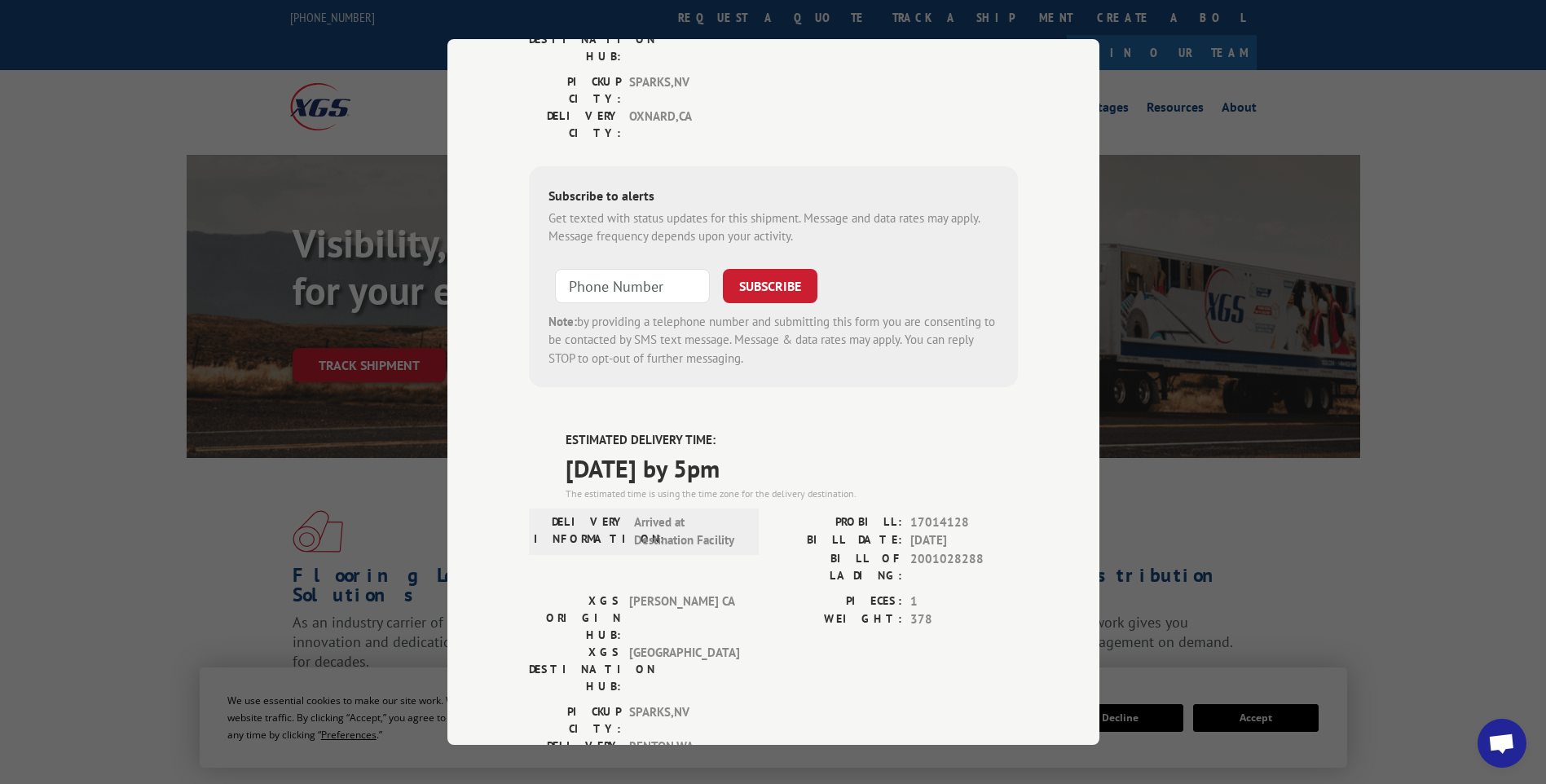
scroll to position [0, 0]
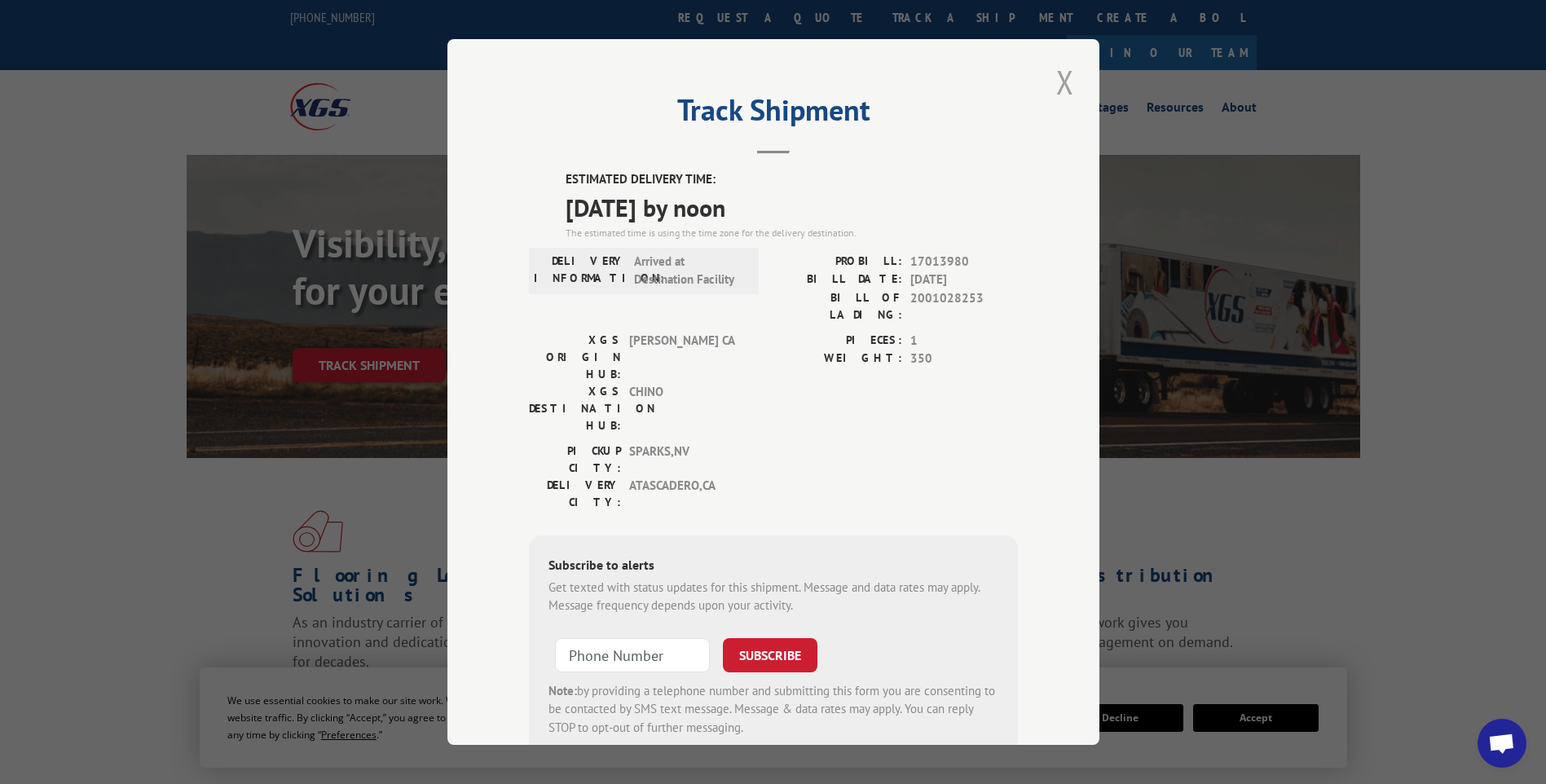
click at [1064, 80] on button "Close modal" at bounding box center [1065, 82] width 27 height 44
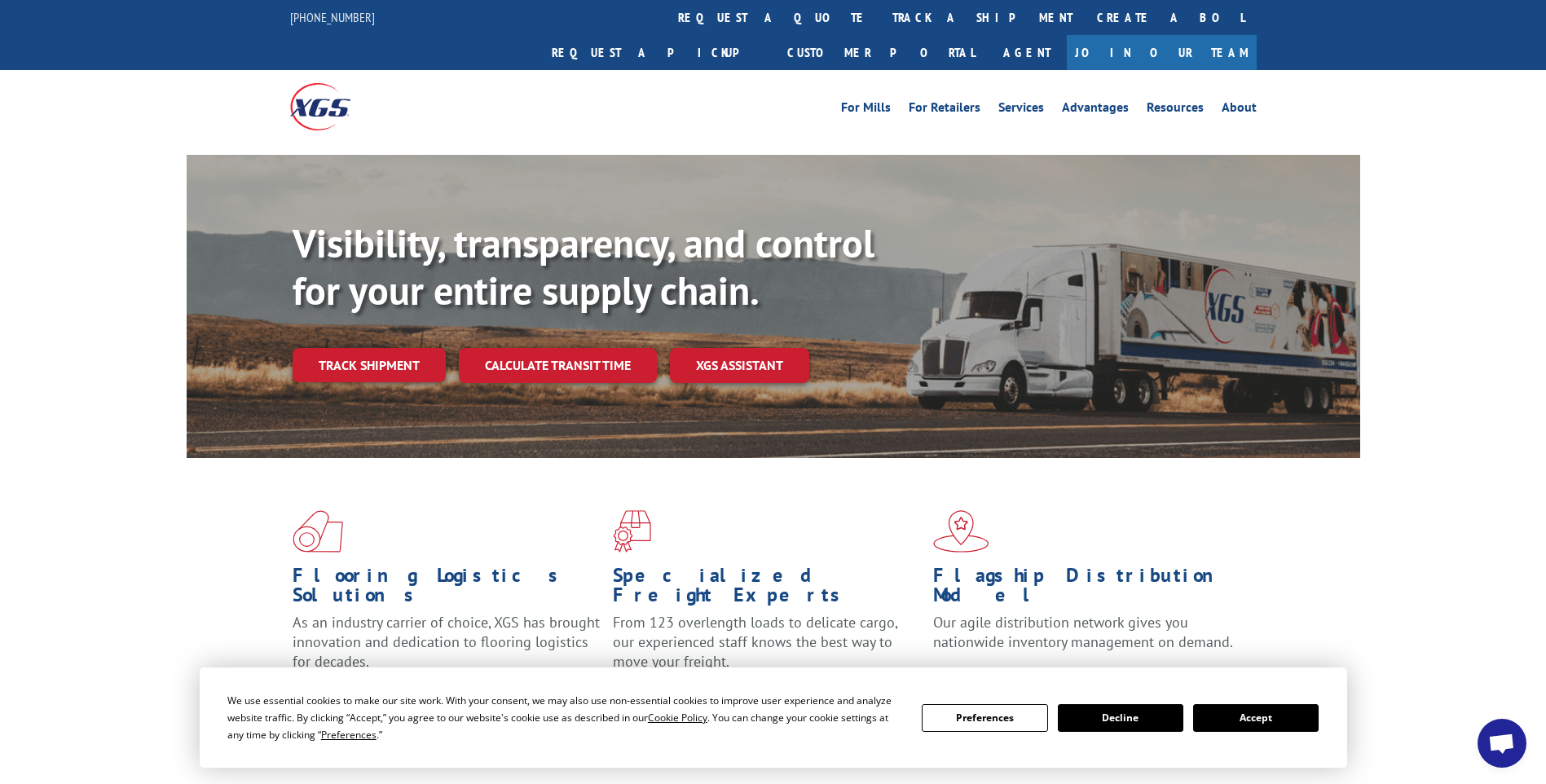
drag, startPoint x: 751, startPoint y: 17, endPoint x: 739, endPoint y: 14, distance: 12.4
click at [881, 17] on link "track a shipment" at bounding box center [982, 17] width 204 height 35
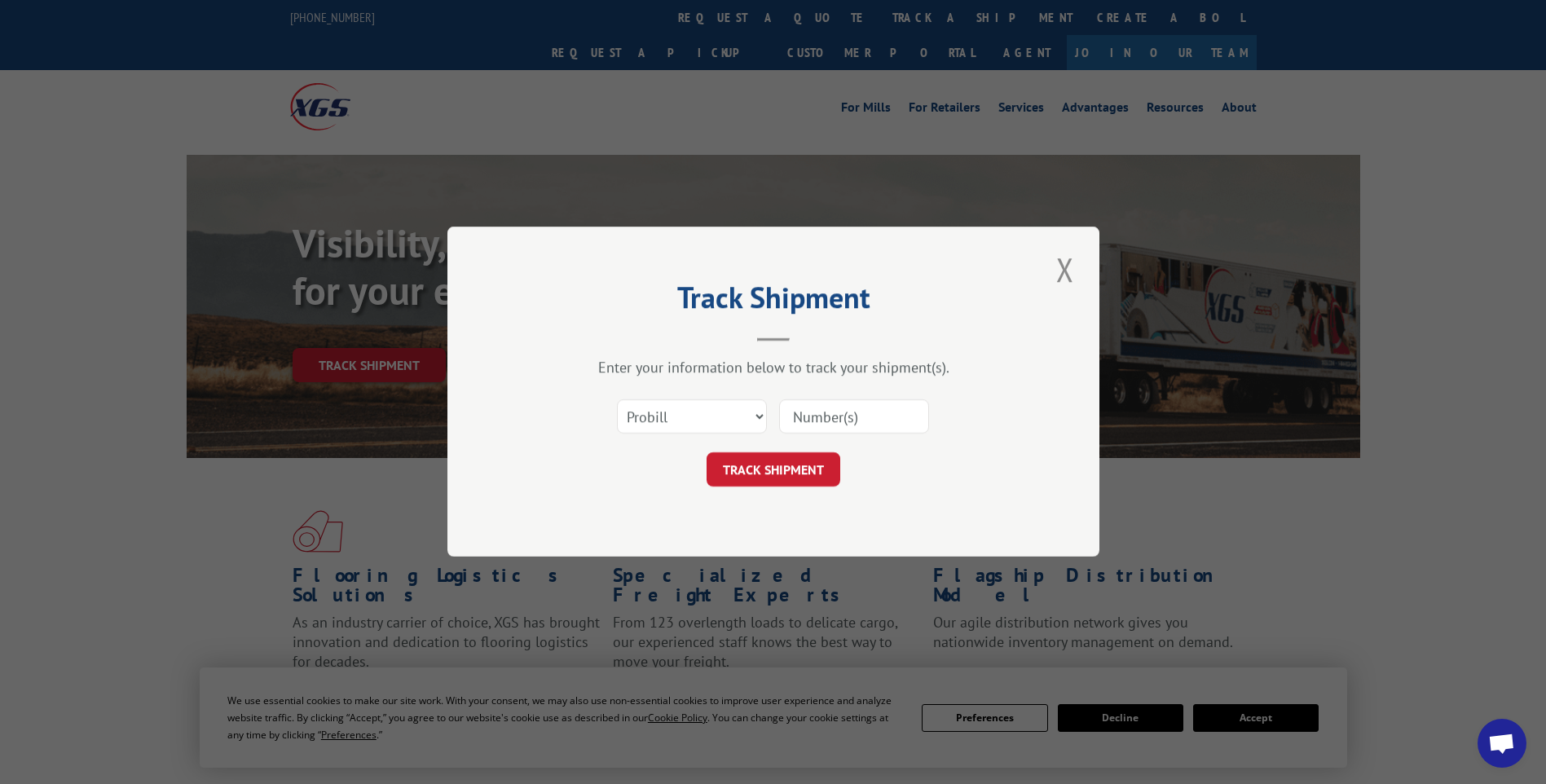
click at [905, 410] on input at bounding box center [853, 417] width 150 height 34
paste input "17013983 17014156 17014150 17014144"
type input "17013983 17014156 17014150 17014144"
click at [786, 484] on button "TRACK SHIPMENT" at bounding box center [774, 470] width 133 height 34
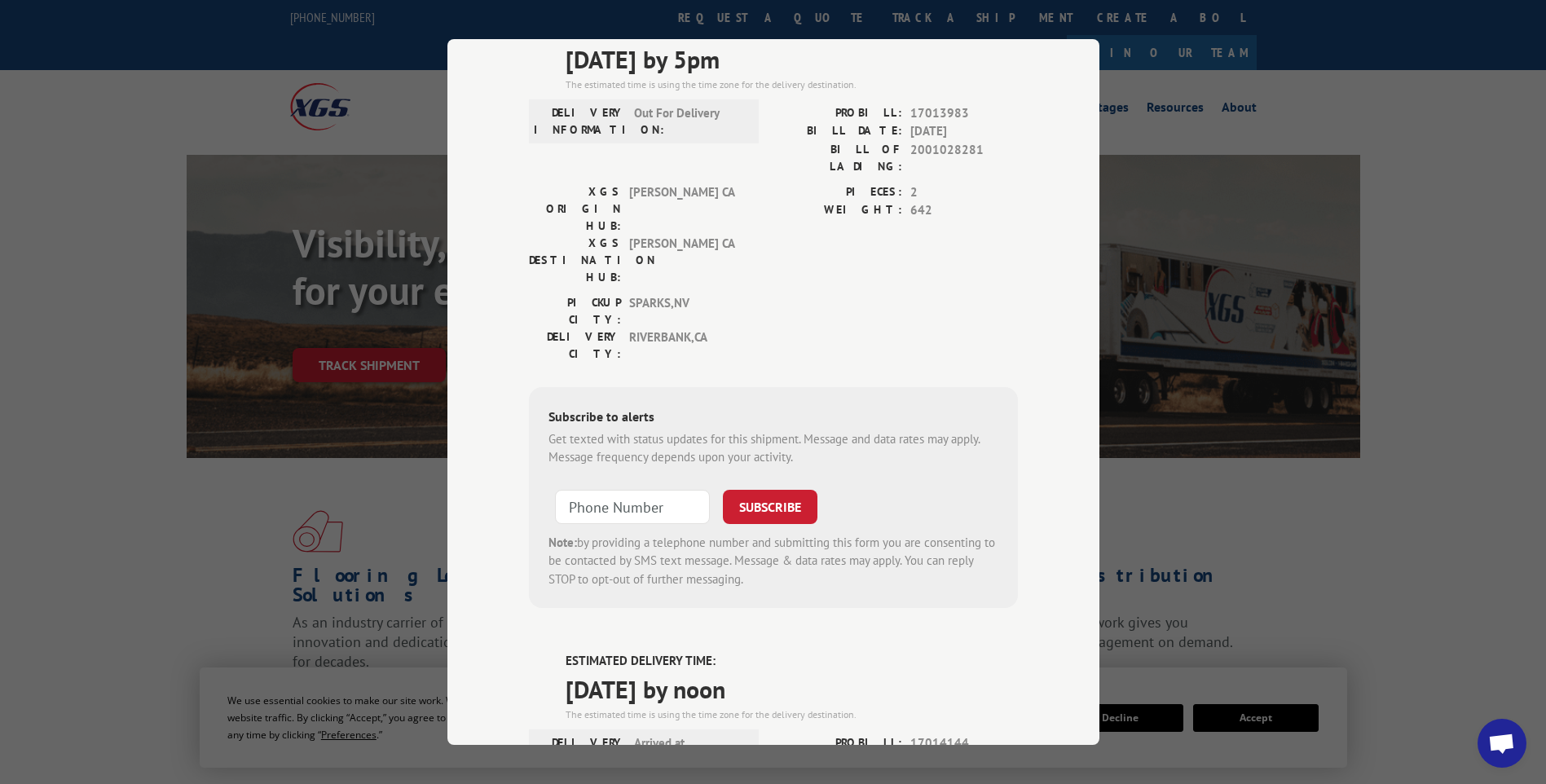
scroll to position [0, 0]
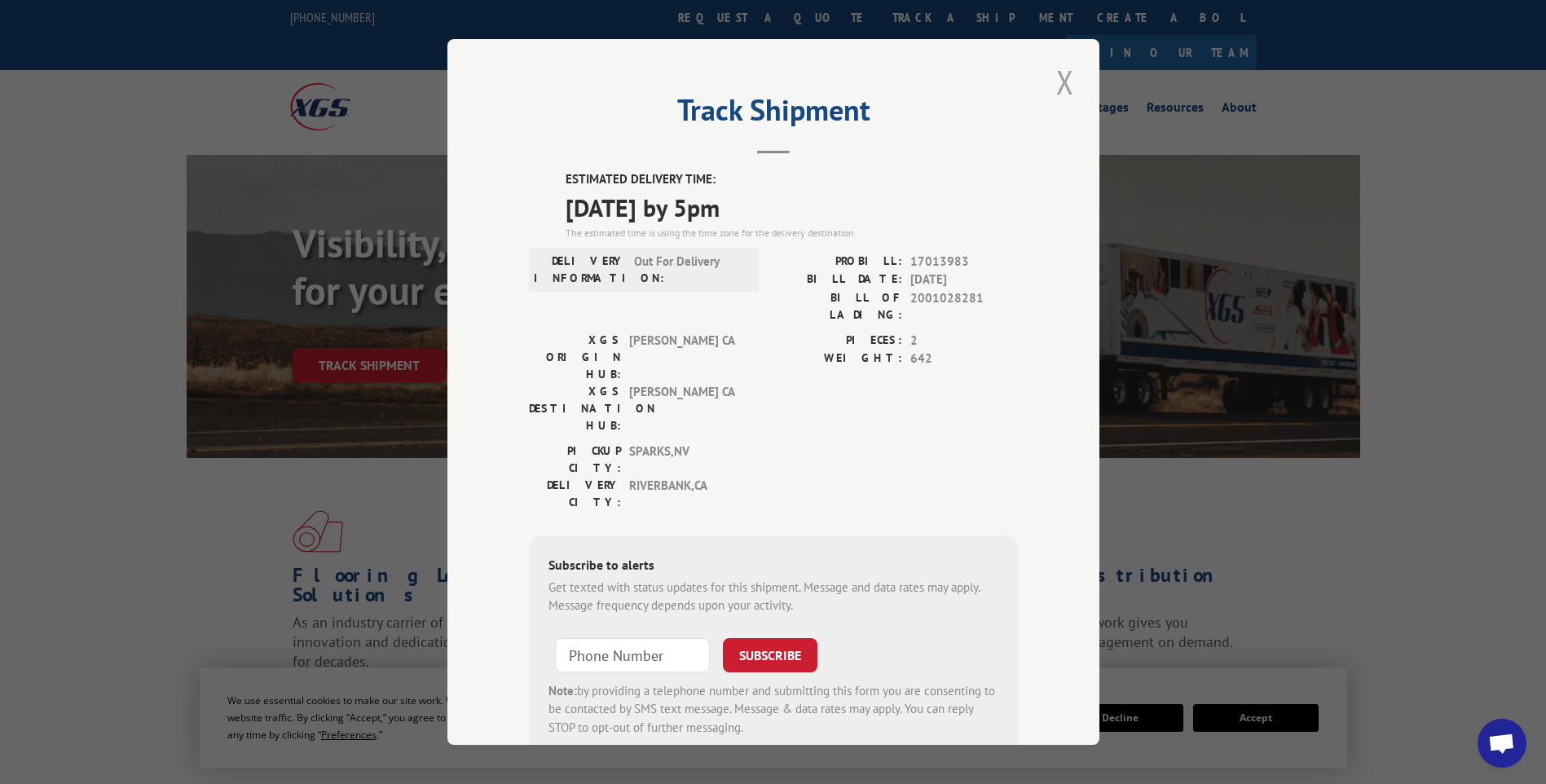
click at [1064, 91] on button "Close modal" at bounding box center [1065, 82] width 27 height 44
